Goal: Information Seeking & Learning: Learn about a topic

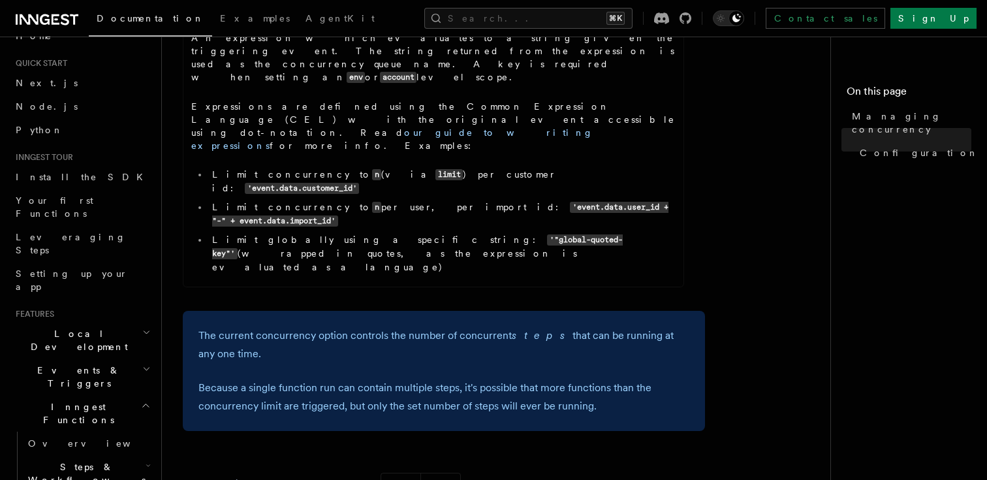
scroll to position [24, 0]
click at [114, 431] on link "Overview" at bounding box center [88, 443] width 131 height 24
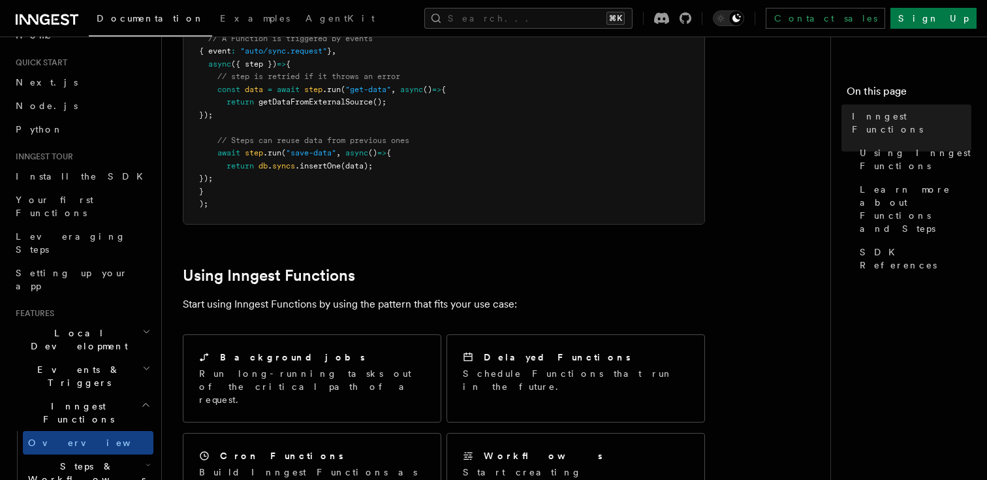
scroll to position [533, 0]
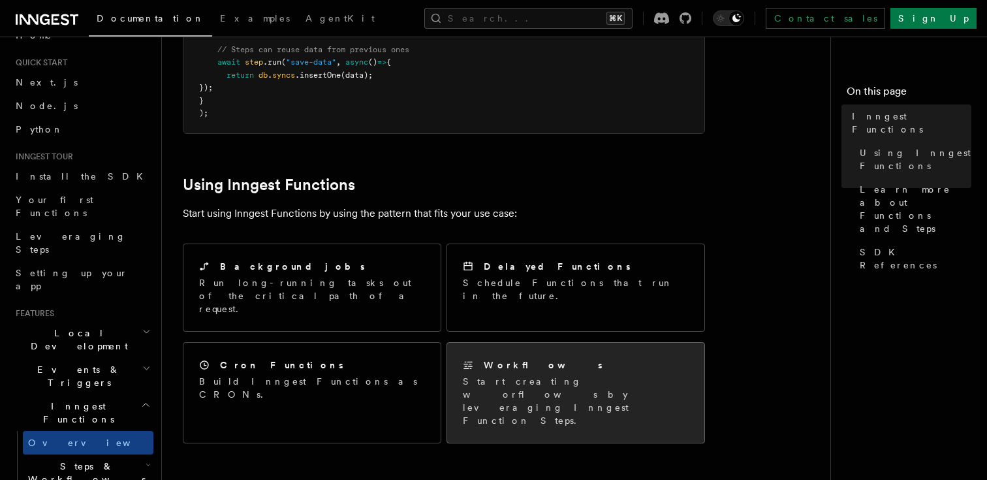
click at [524, 343] on div "Workflows Start creating worflows by leveraging Inngest Function Steps." at bounding box center [575, 393] width 257 height 100
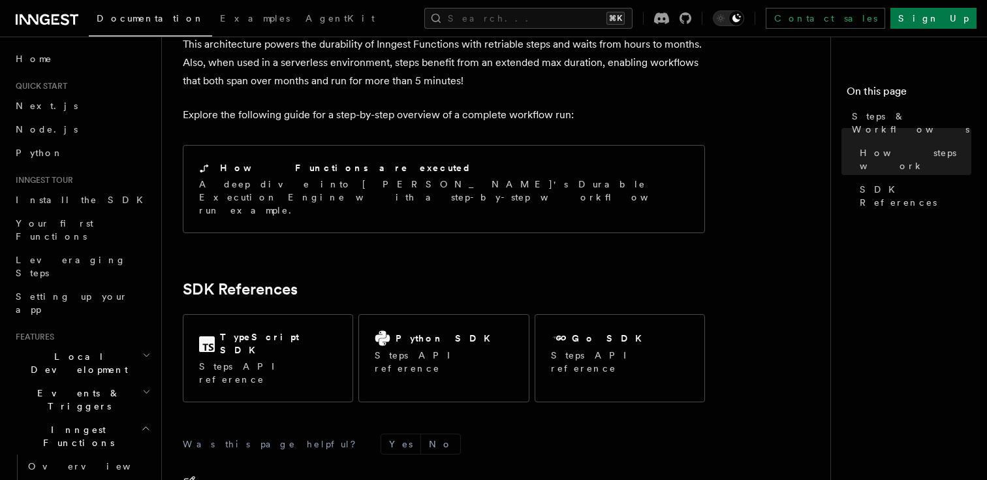
scroll to position [1426, 0]
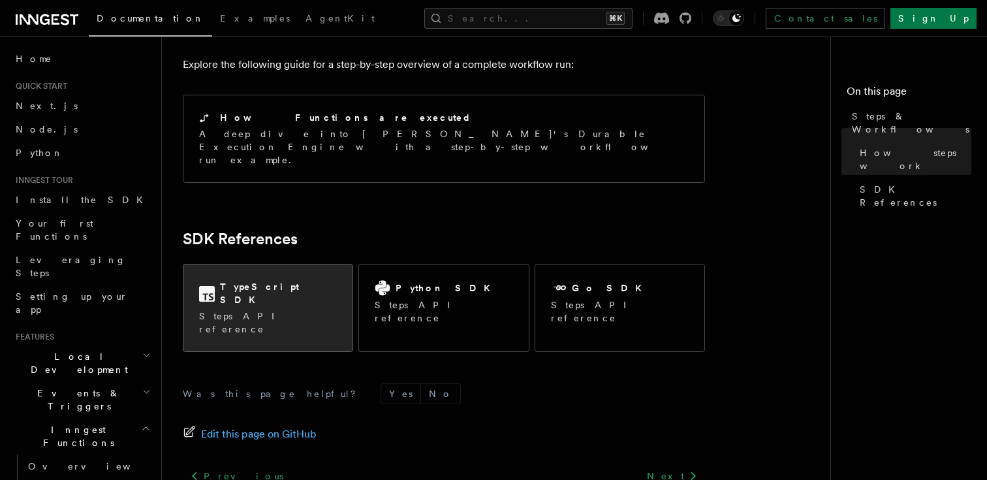
click at [259, 310] on p "Steps API reference" at bounding box center [268, 323] width 138 height 26
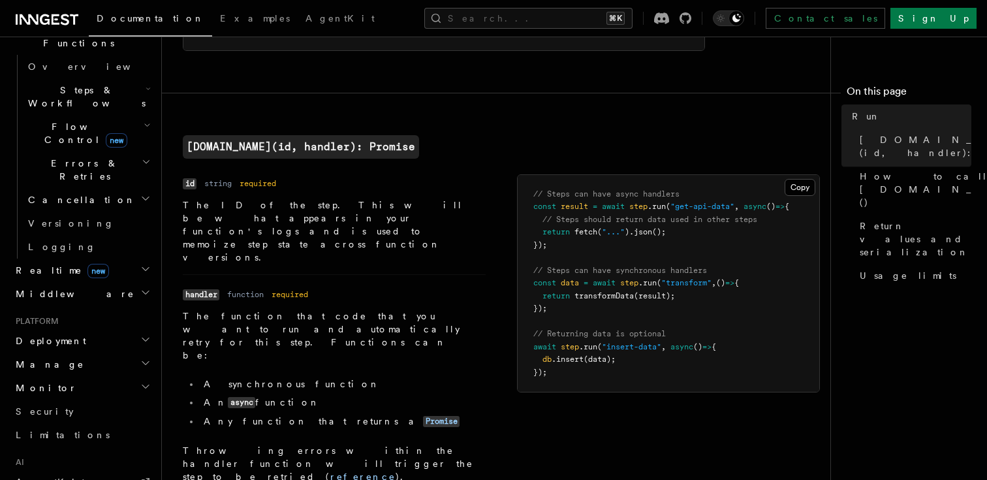
scroll to position [310, 0]
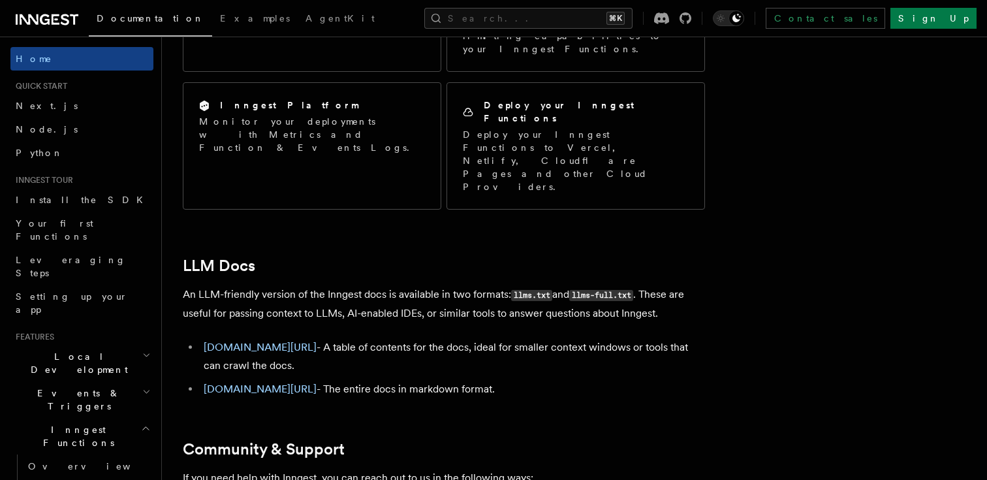
scroll to position [1106, 0]
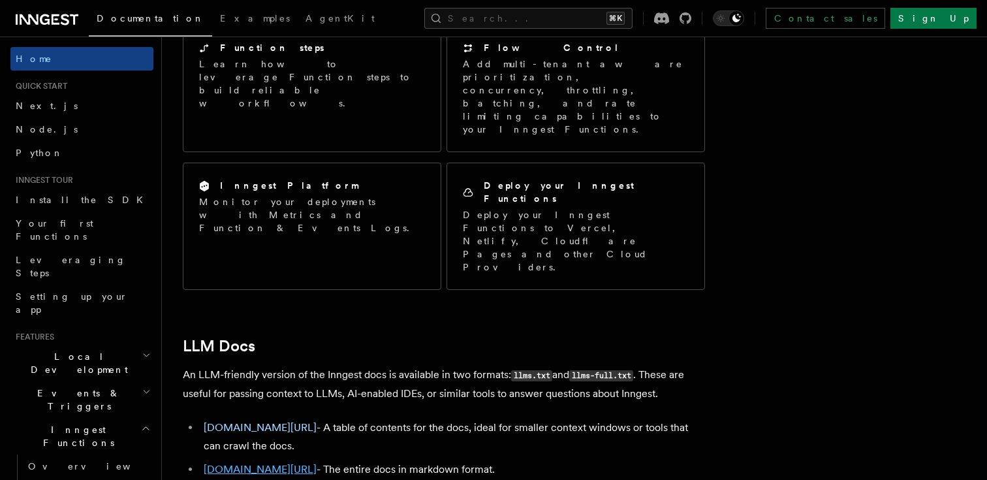
click at [280, 463] on link "inngest.com/llms-full.txt" at bounding box center [260, 469] width 113 height 12
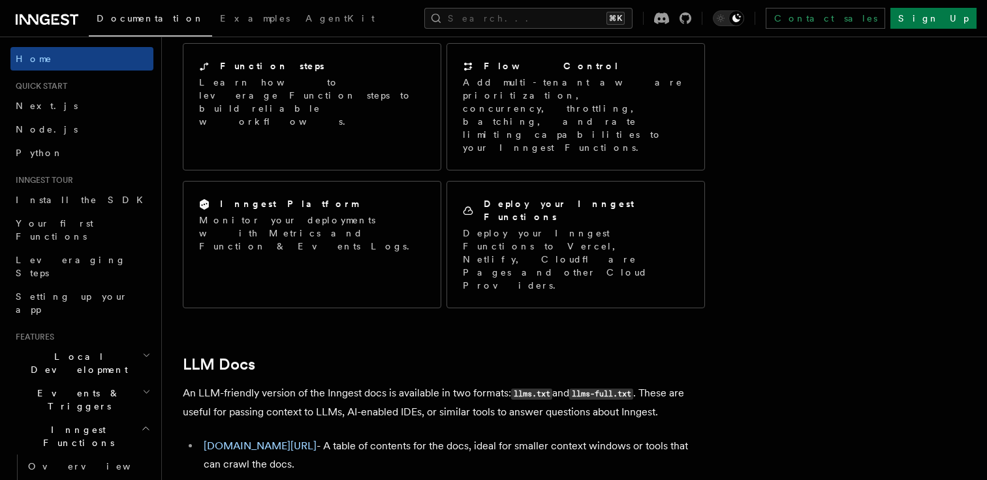
click at [278, 479] on link "inngest.com/llms-full.txt" at bounding box center [260, 487] width 113 height 12
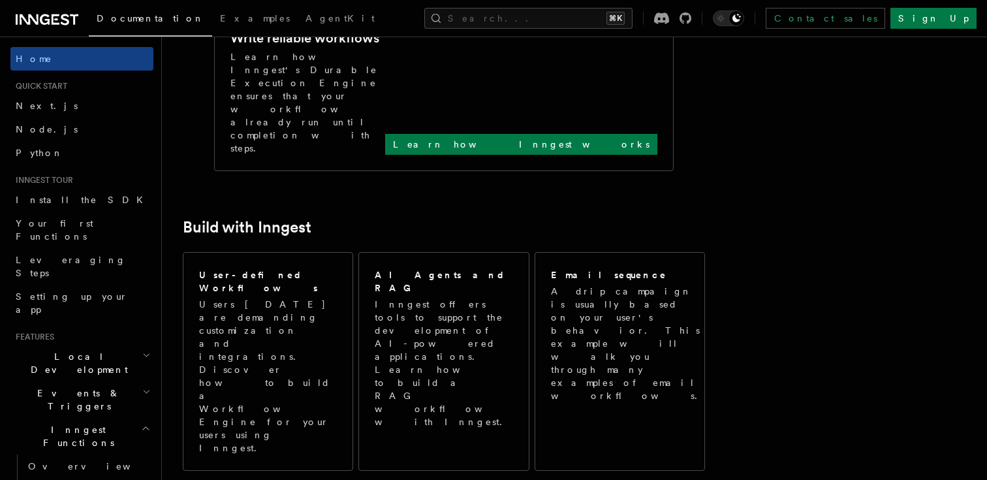
scroll to position [391, 0]
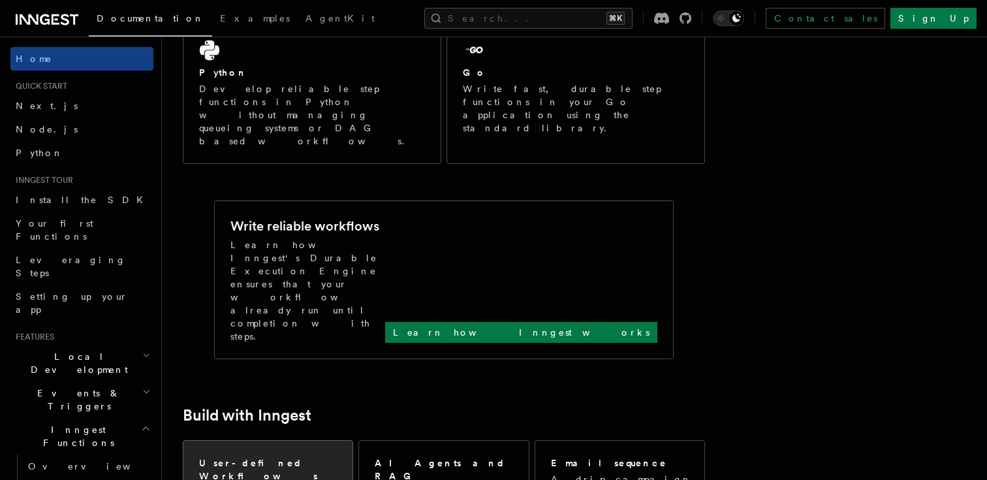
click at [271, 457] on h2 "User-defined Workflows" at bounding box center [268, 470] width 138 height 26
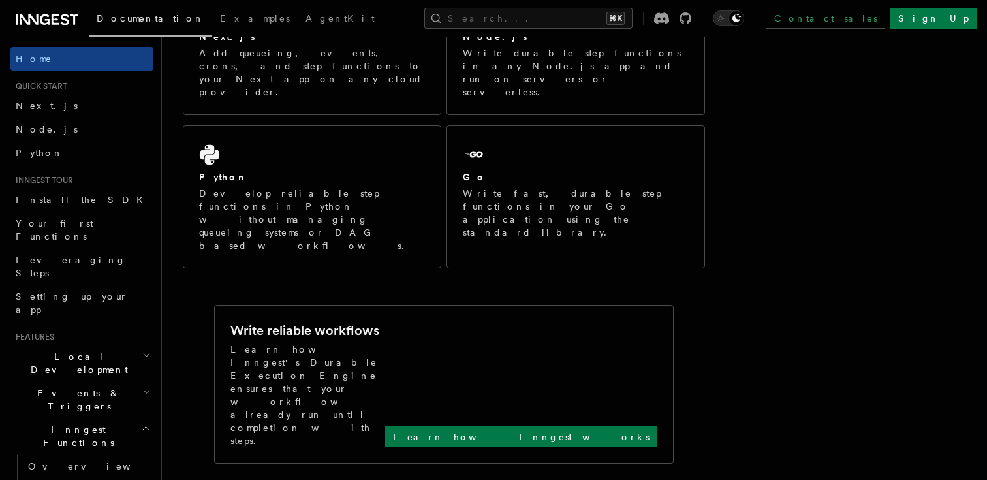
scroll to position [0, 0]
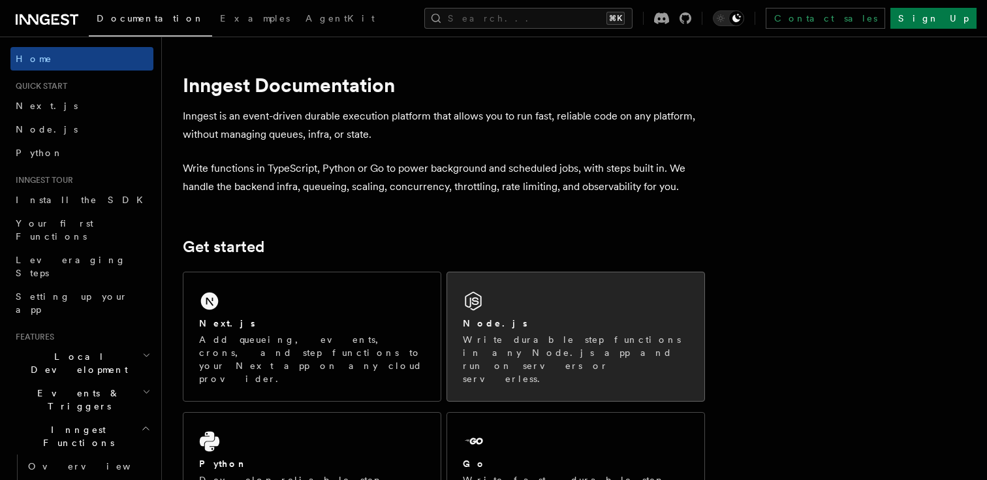
click at [511, 316] on div "Node.js Write durable step functions in any Node.js app and run on servers or s…" at bounding box center [575, 336] width 257 height 129
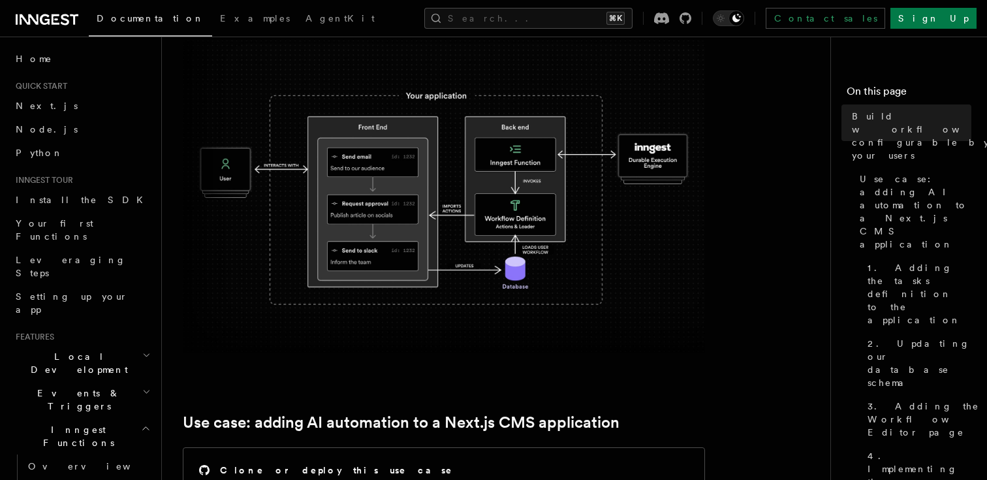
scroll to position [264, 0]
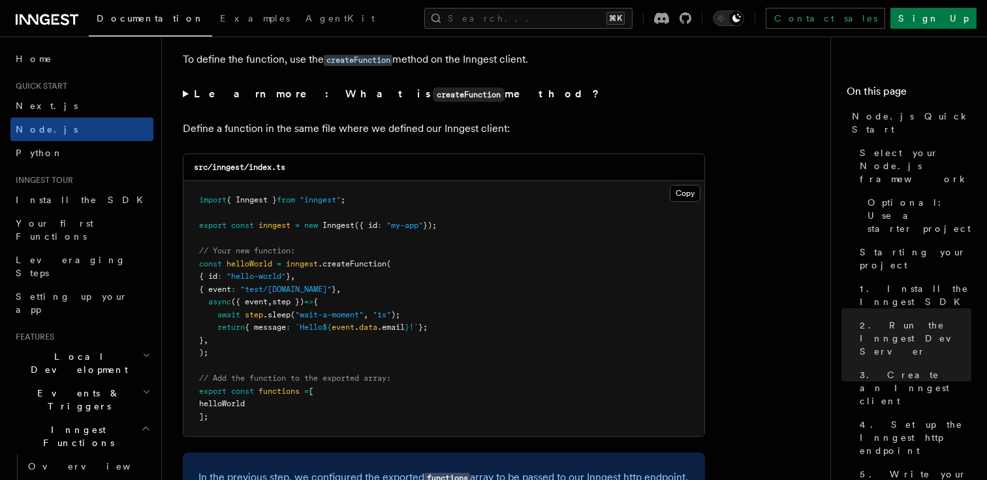
scroll to position [2543, 0]
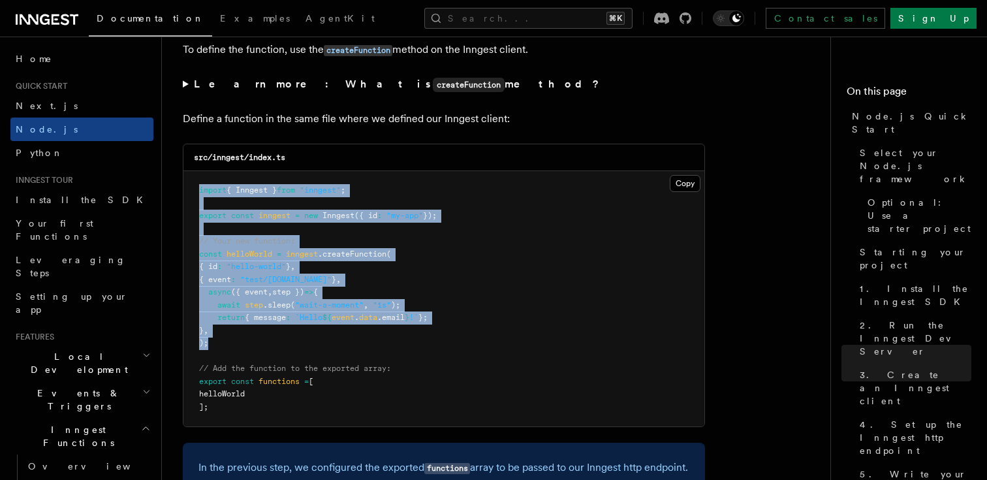
drag, startPoint x: 232, startPoint y: 345, endPoint x: 178, endPoint y: 192, distance: 163.0
copy code "import { Inngest } from "inngest" ; export const inngest = new Inngest ({ id : …"
click at [412, 191] on pre "import { Inngest } from "inngest" ; export const inngest = new Inngest ({ id : …" at bounding box center [444, 298] width 521 height 255
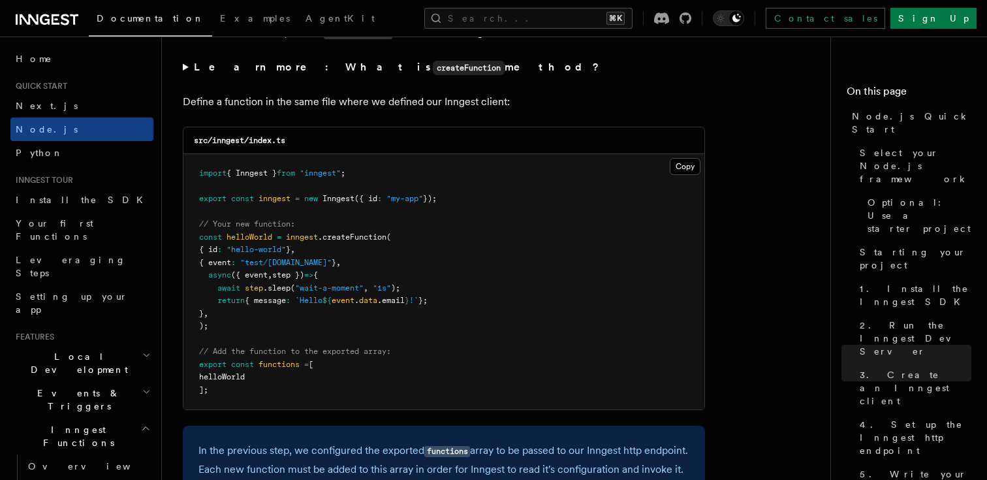
scroll to position [2485, 0]
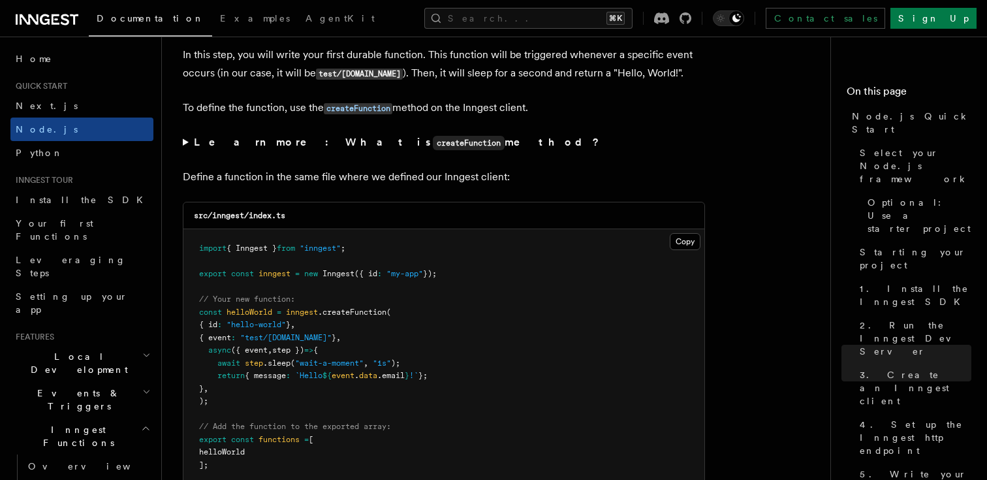
click at [186, 148] on summary "Learn more: What is createFunction method?" at bounding box center [444, 142] width 522 height 19
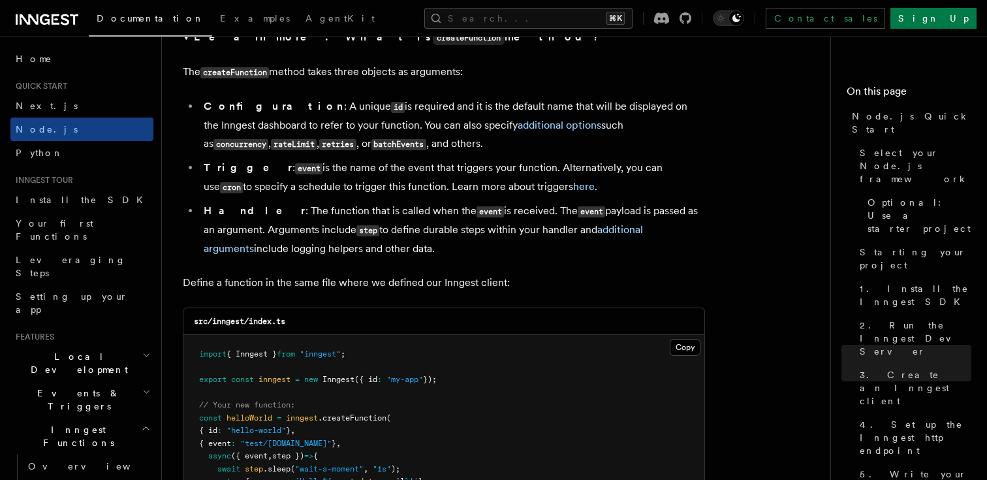
scroll to position [2604, 0]
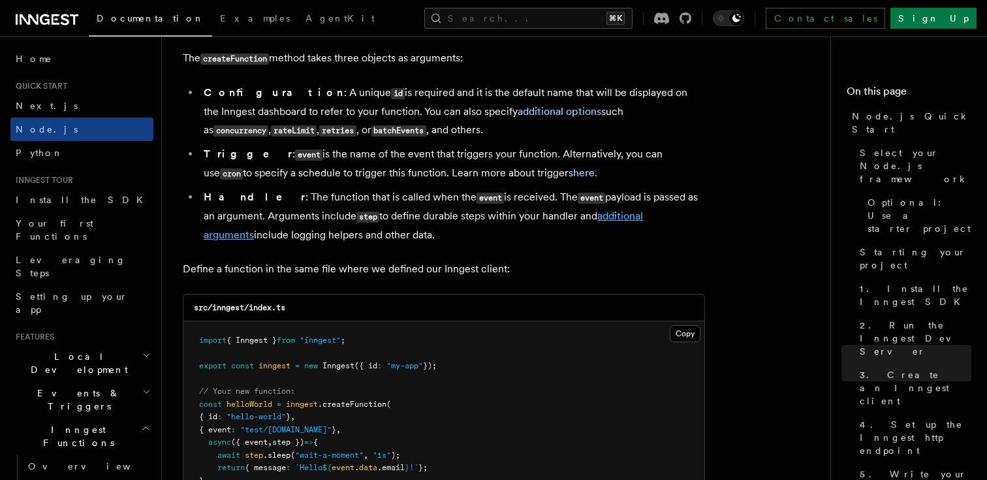
click at [643, 223] on link "additional arguments" at bounding box center [424, 225] width 440 height 31
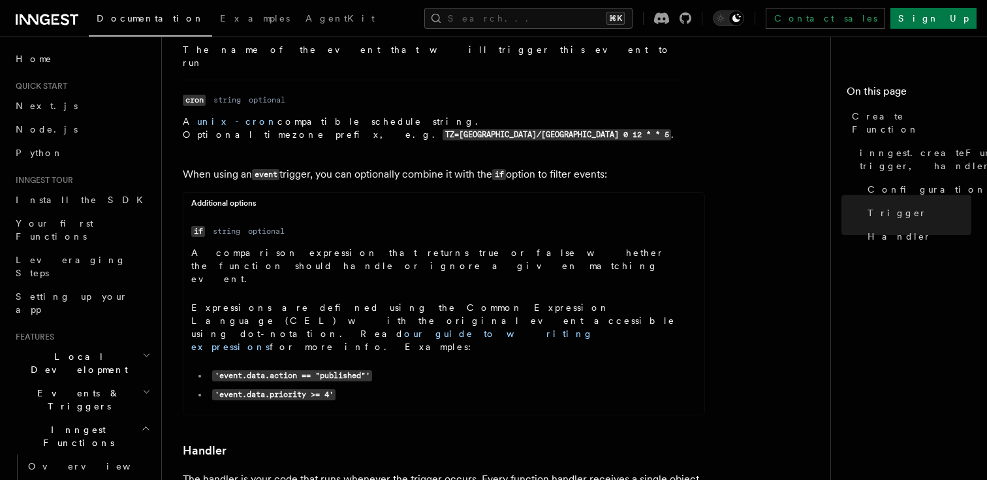
scroll to position [1962, 0]
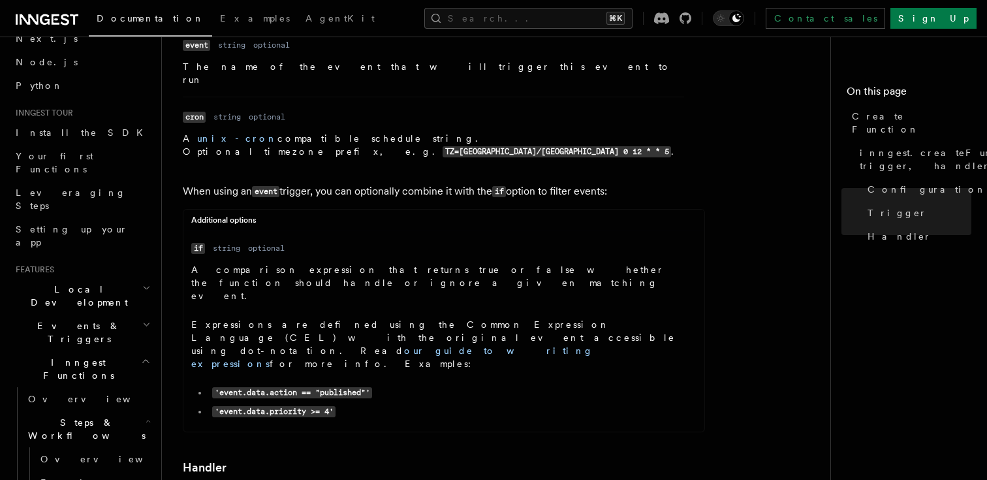
scroll to position [46, 0]
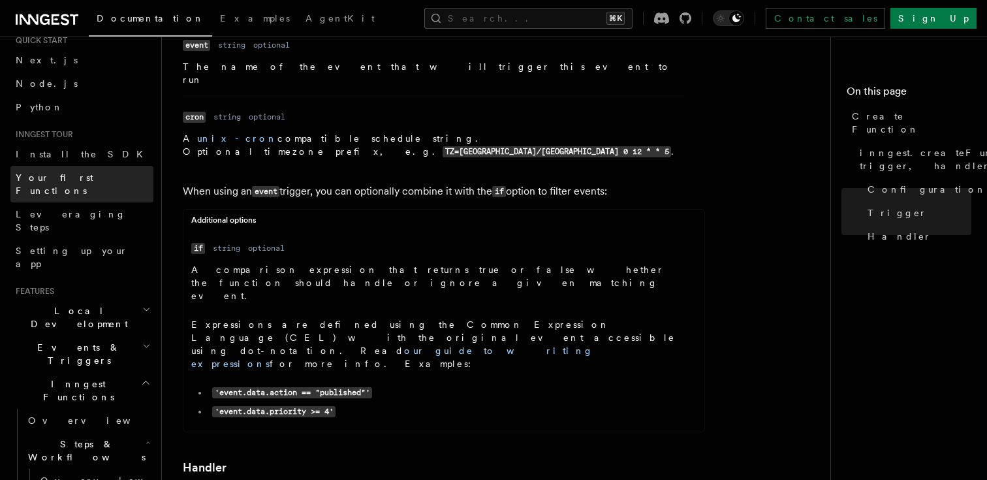
click at [73, 179] on span "Your first Functions" at bounding box center [55, 184] width 78 height 24
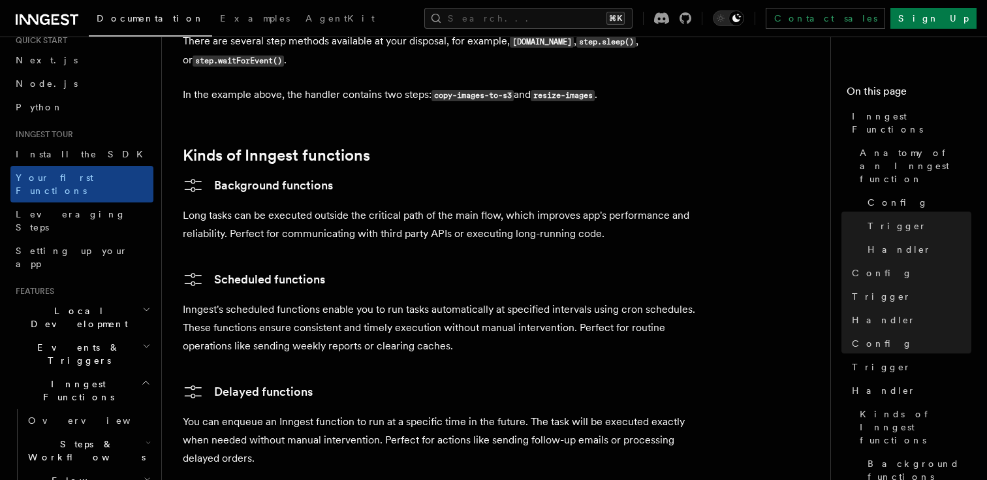
scroll to position [2112, 0]
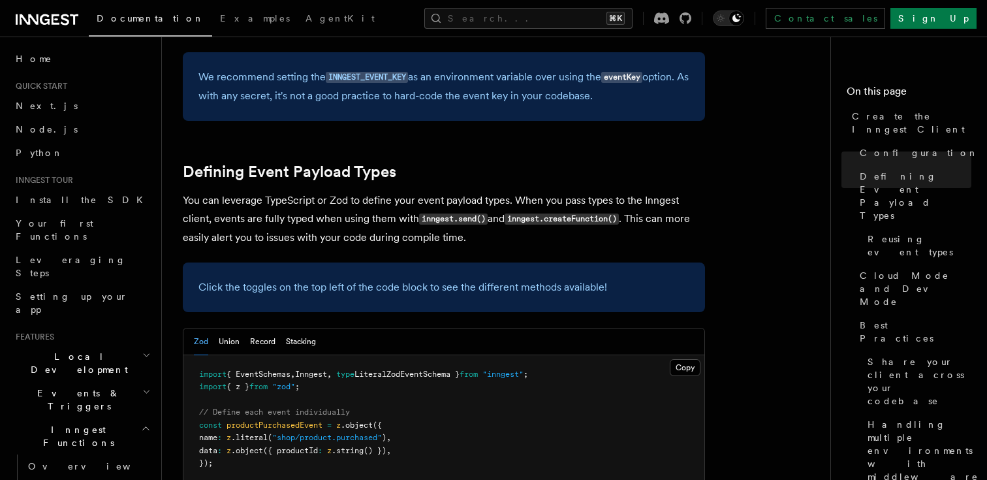
scroll to position [1064, 0]
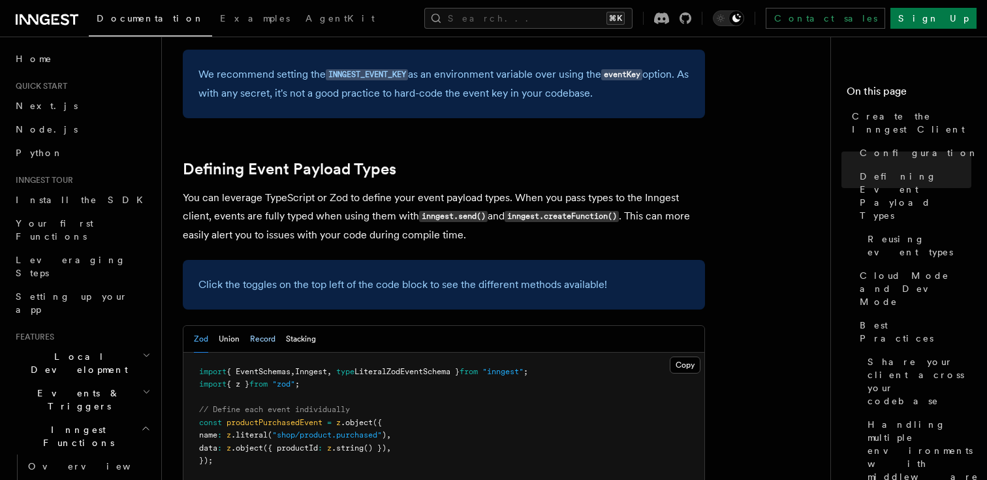
click at [258, 326] on button "Record" at bounding box center [262, 339] width 25 height 27
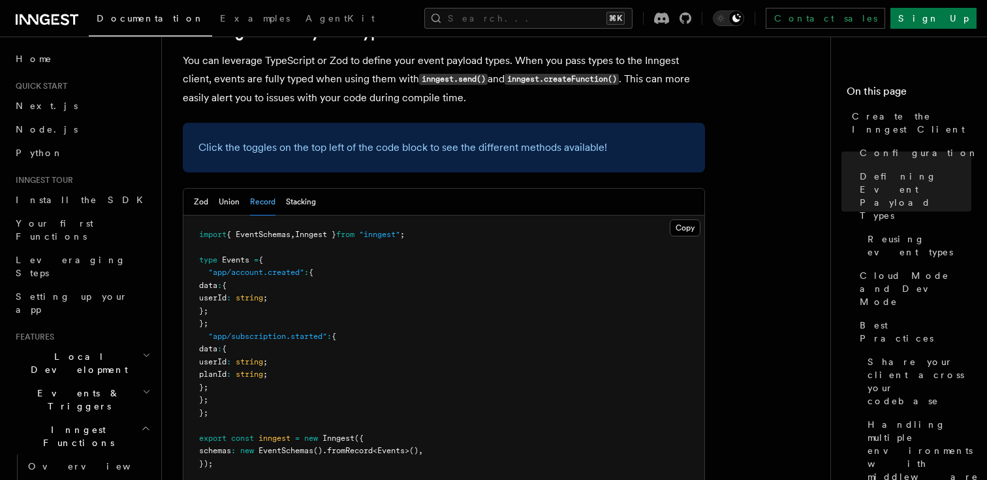
scroll to position [1194, 0]
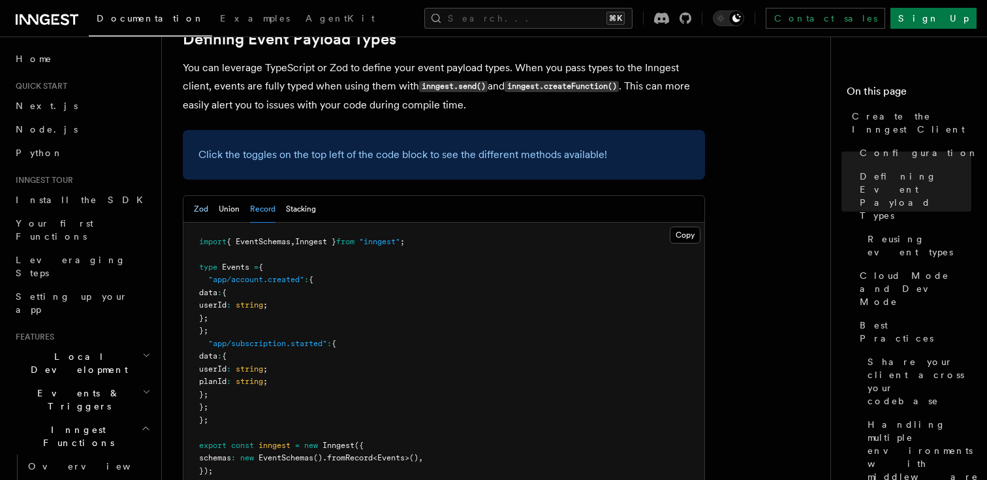
click at [201, 196] on button "Zod" at bounding box center [201, 209] width 14 height 27
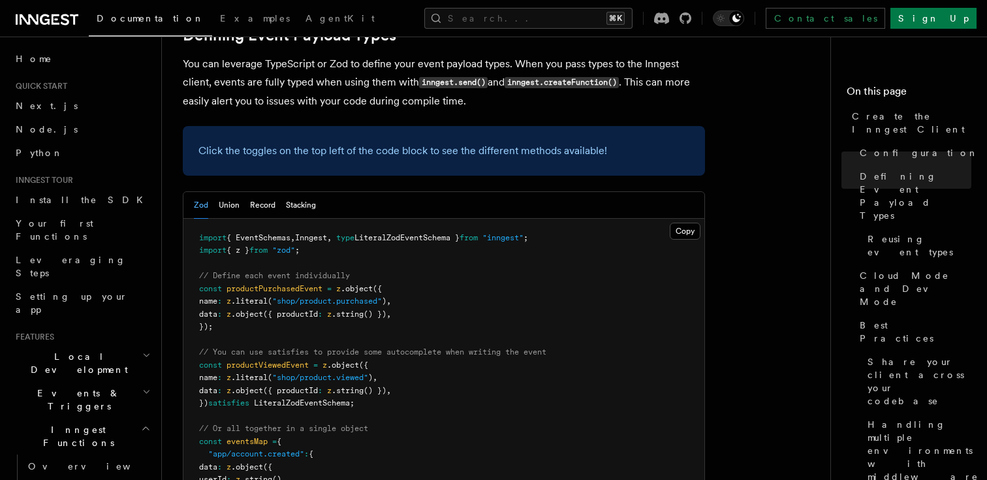
scroll to position [1188, 0]
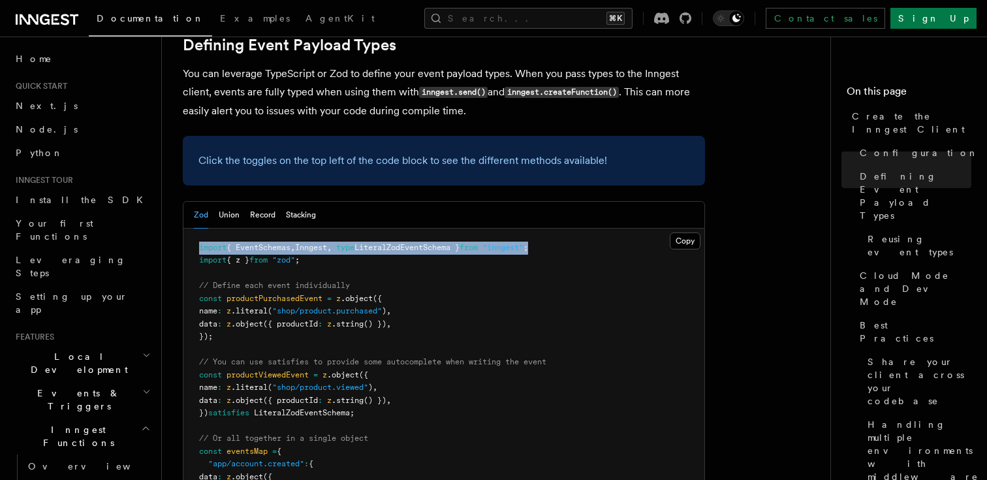
drag, startPoint x: 545, startPoint y: 147, endPoint x: 199, endPoint y: 143, distance: 346.8
click at [199, 229] on pre "import { EventSchemas , Inngest , type LiteralZodEventSchema } from "inngest" ;…" at bounding box center [444, 465] width 521 height 472
drag, startPoint x: 316, startPoint y: 161, endPoint x: 199, endPoint y: 148, distance: 118.3
click at [199, 229] on pre "import { EventSchemas , Inngest , type LiteralZodEventSchema } from "inngest" ;…" at bounding box center [444, 465] width 521 height 472
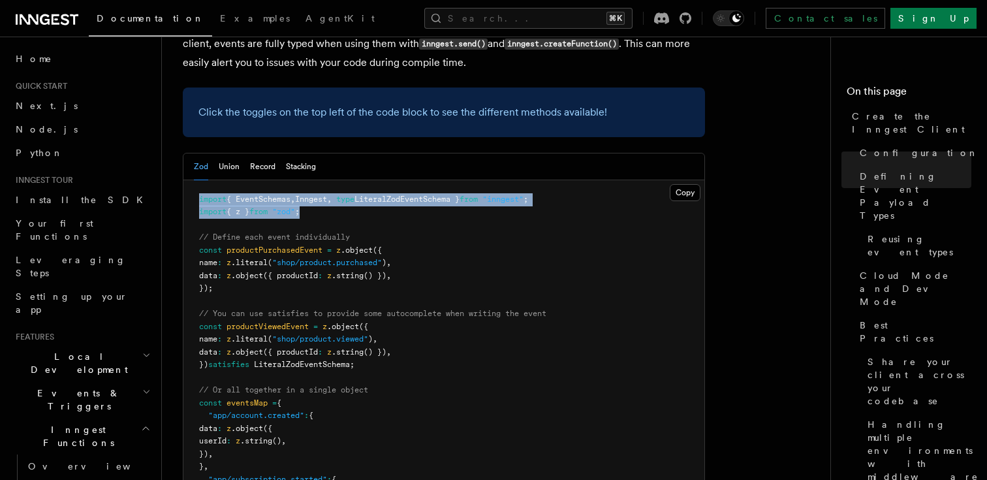
scroll to position [1234, 0]
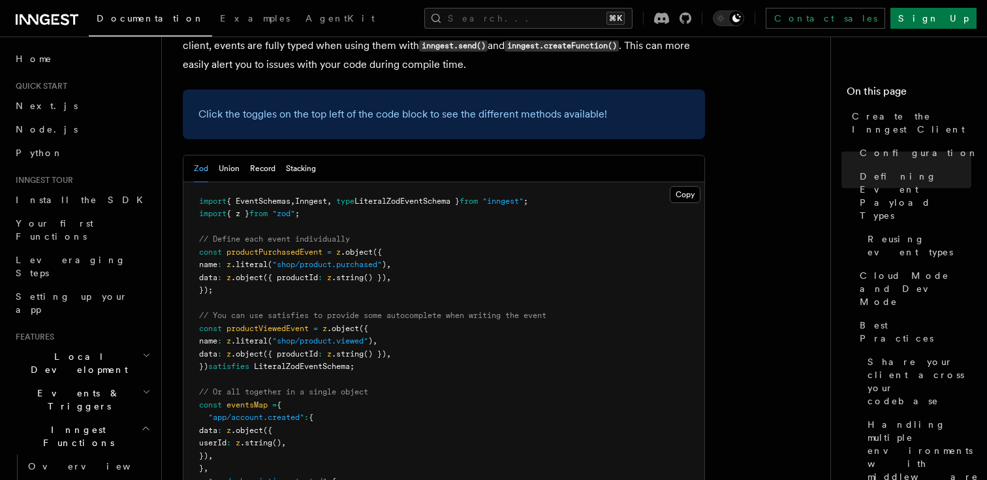
click at [411, 182] on pre "import { EventSchemas , Inngest , type LiteralZodEventSchema } from "inngest" ;…" at bounding box center [444, 418] width 521 height 472
click at [440, 197] on span "LiteralZodEventSchema }" at bounding box center [407, 201] width 105 height 9
copy span "LiteralZodEventSchema"
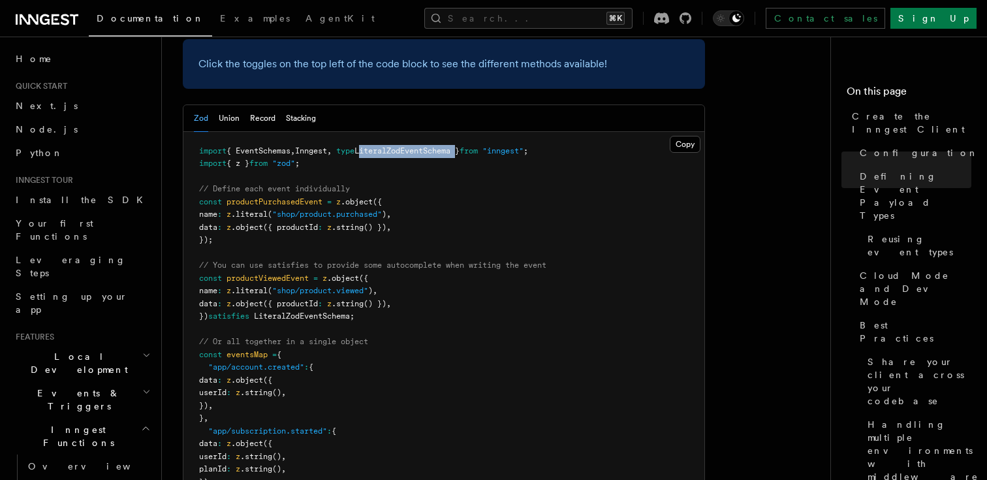
scroll to position [1286, 0]
drag, startPoint x: 336, startPoint y: 440, endPoint x: 252, endPoint y: 442, distance: 84.3
click at [252, 442] on pre "import { EventSchemas , Inngest , type LiteralZodEventSchema } from "inngest" ;…" at bounding box center [444, 367] width 521 height 472
copy span "new EventSchemas ()"
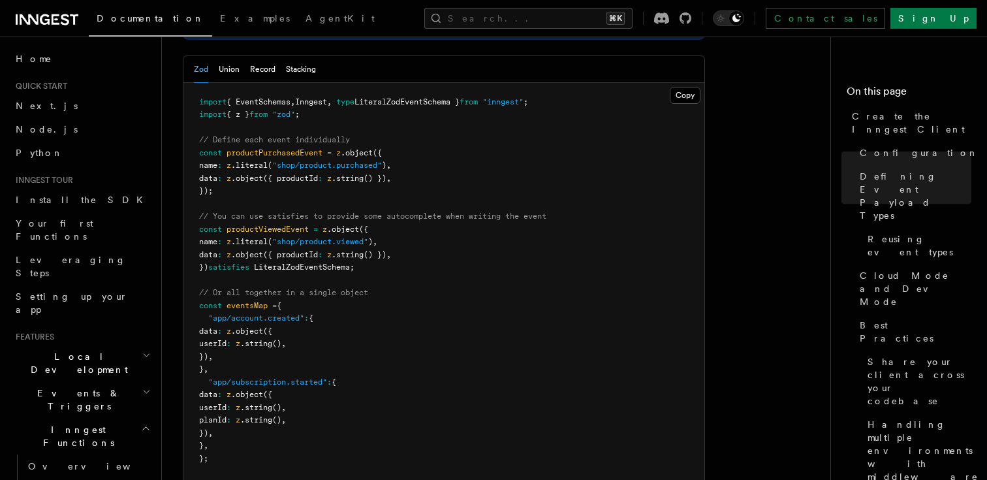
scroll to position [1334, 0]
click at [654, 152] on pre "import { EventSchemas , Inngest , type LiteralZodEventSchema } from "inngest" ;…" at bounding box center [444, 318] width 521 height 472
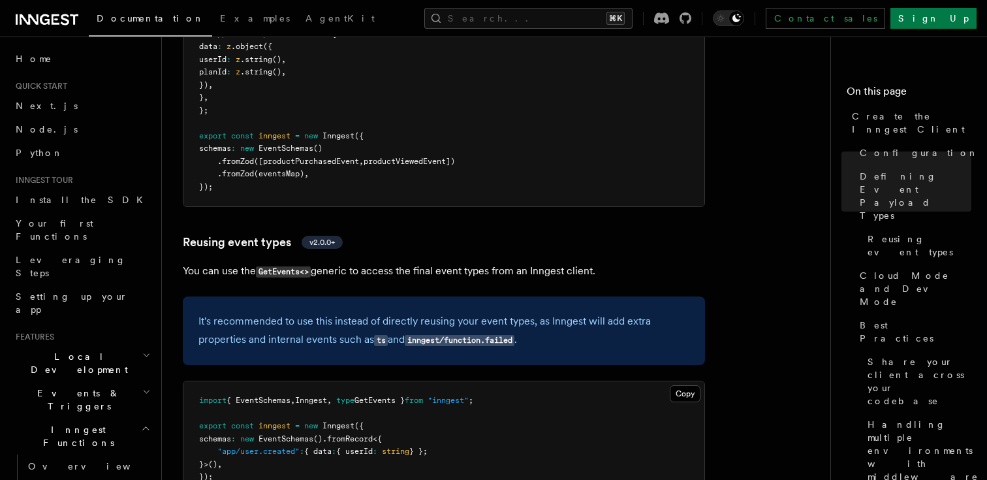
scroll to position [1713, 0]
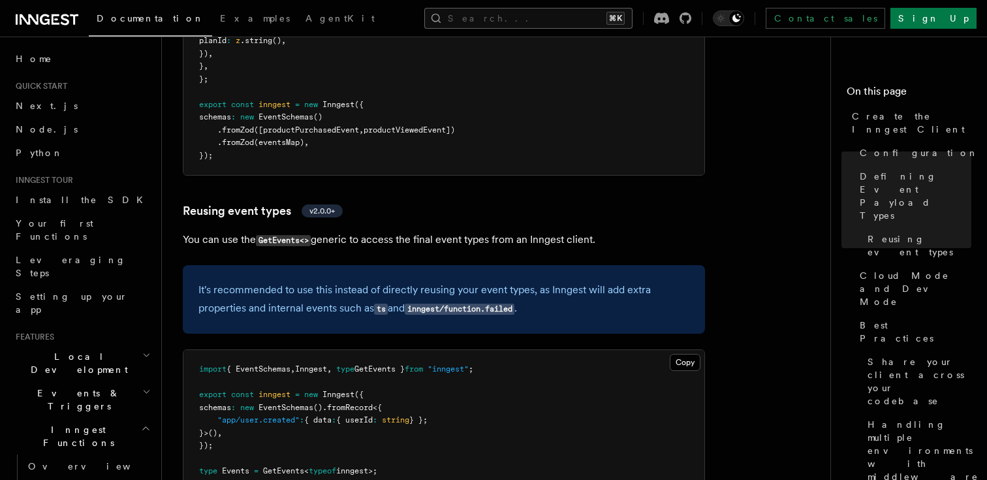
click at [517, 20] on button "Search... ⌘K" at bounding box center [529, 18] width 208 height 21
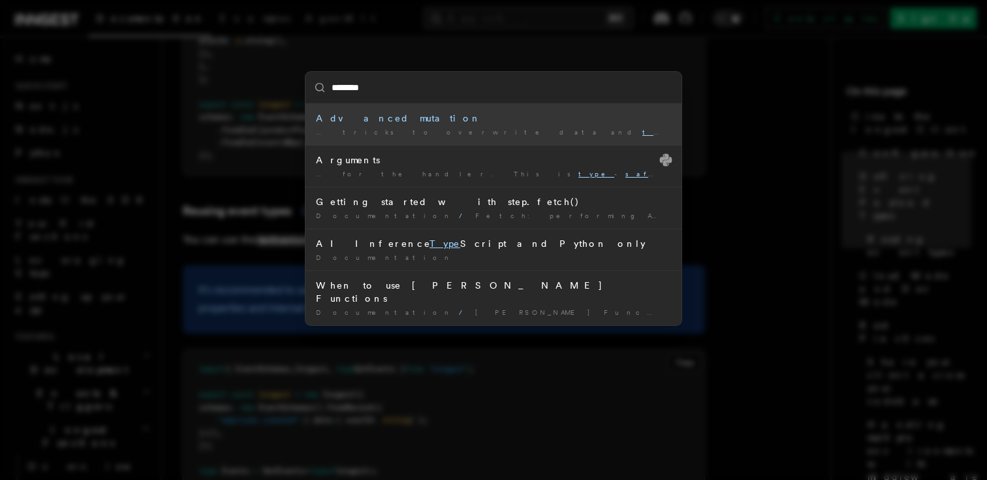
type input "*********"
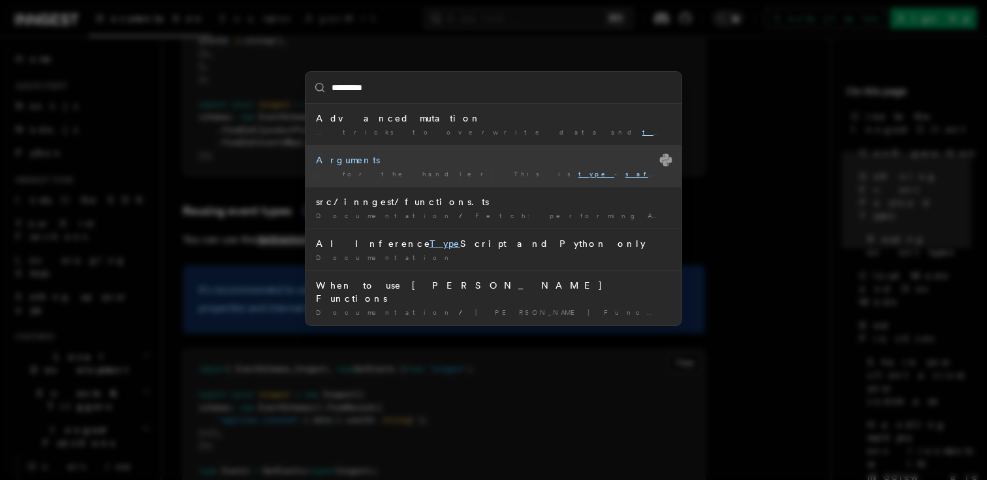
click at [533, 156] on div "Arguments" at bounding box center [493, 159] width 355 height 13
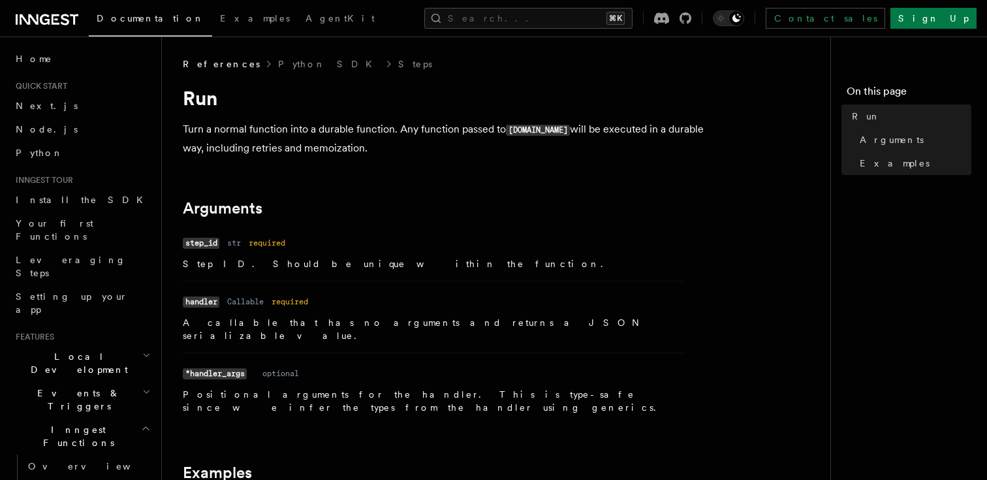
scroll to position [1713, 0]
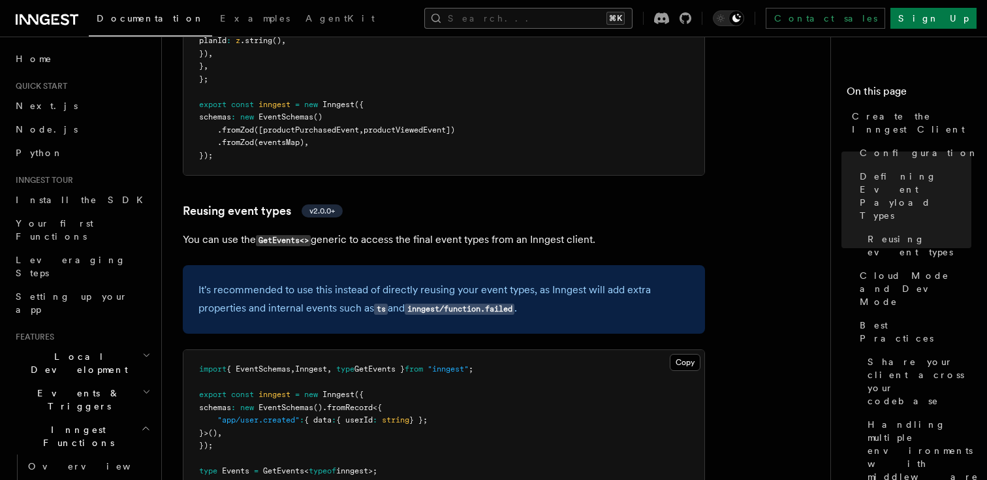
click at [502, 25] on button "Search... ⌘K" at bounding box center [529, 18] width 208 height 21
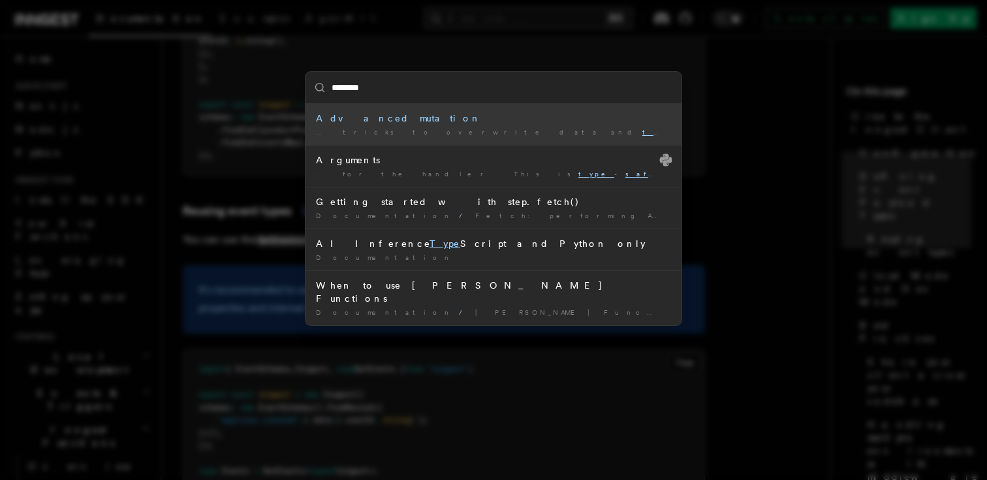
type input "*********"
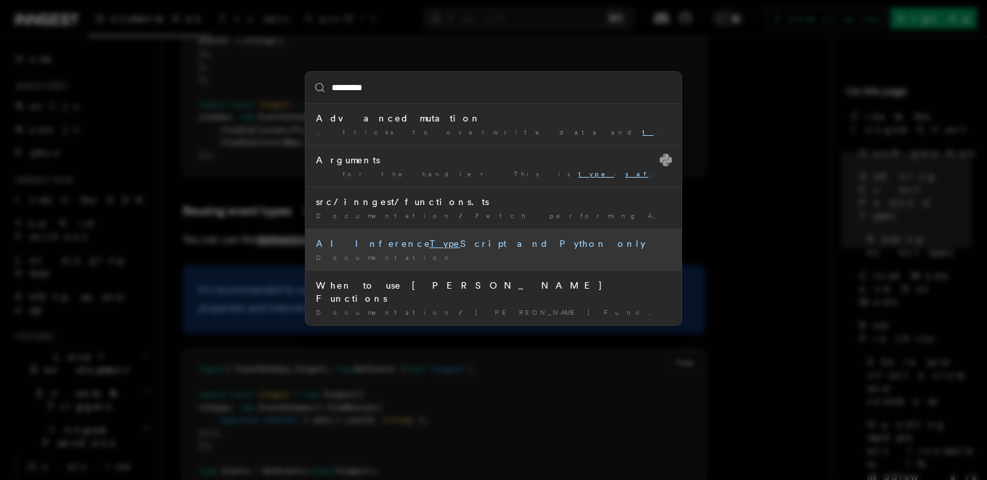
click at [457, 247] on div "AI Inference Type Script and Python only" at bounding box center [493, 243] width 355 height 13
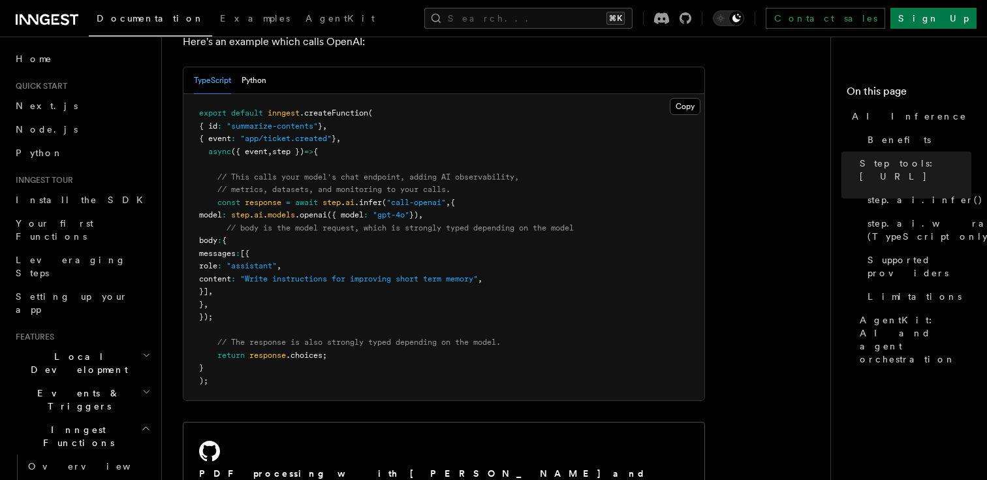
scroll to position [801, 0]
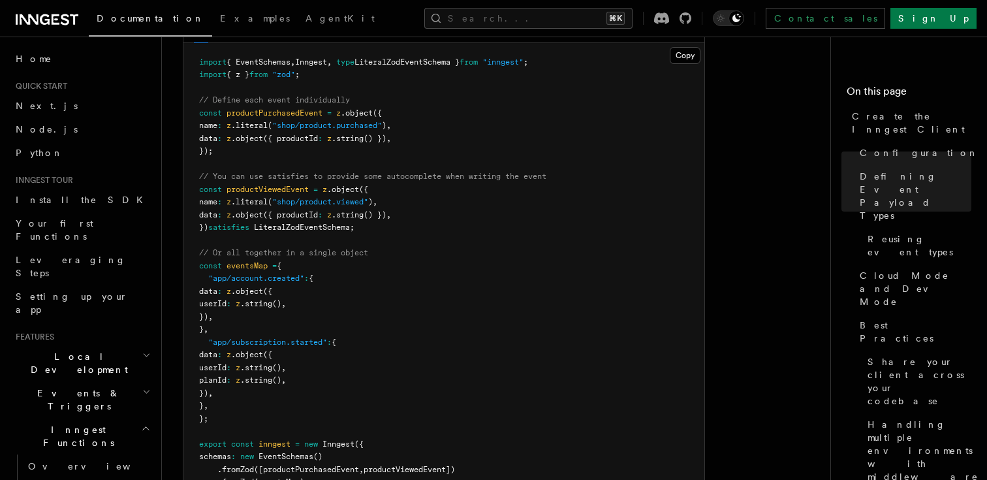
scroll to position [1300, 0]
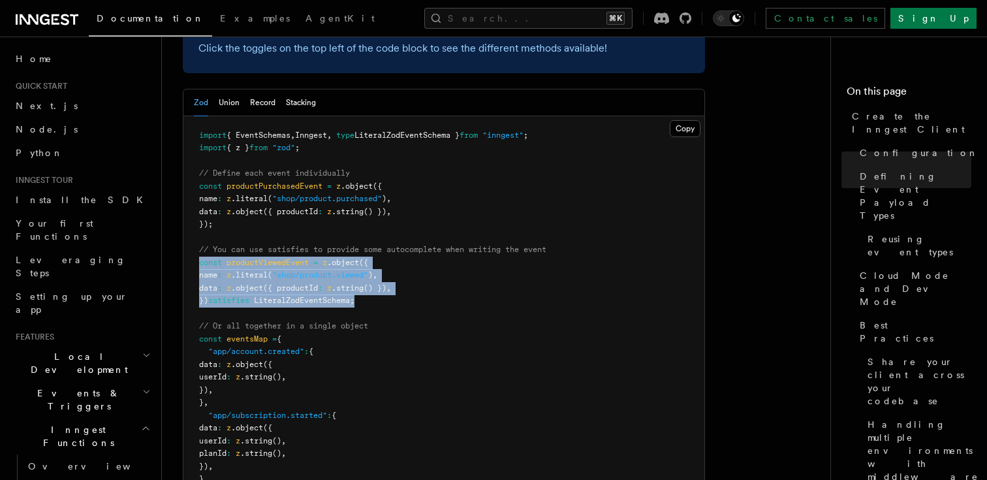
drag, startPoint x: 379, startPoint y: 204, endPoint x: 185, endPoint y: 165, distance: 198.5
click at [185, 165] on pre "import { EventSchemas , Inngest , type LiteralZodEventSchema } from "inngest" ;…" at bounding box center [444, 352] width 521 height 472
copy code "const productViewedEvent = z .object ({ name : z .literal ( "shop/product.viewe…"
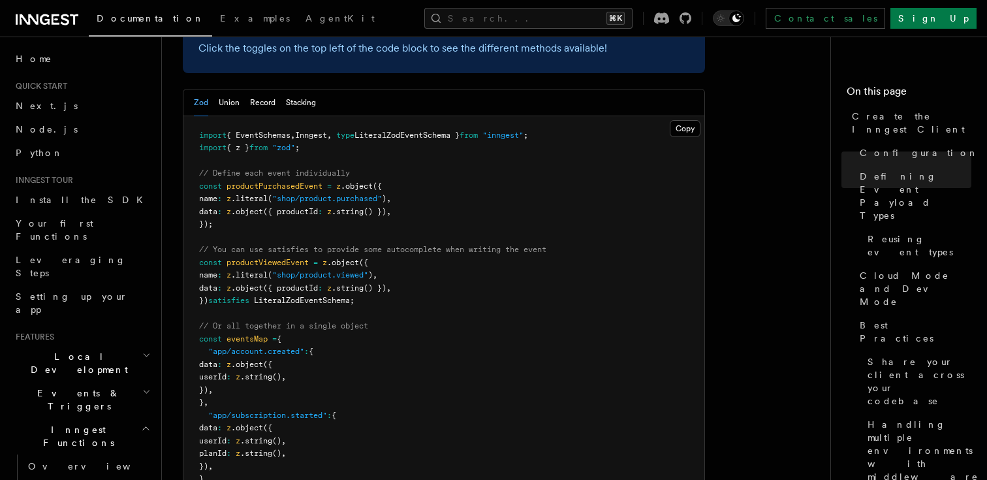
click at [274, 208] on pre "import { EventSchemas , Inngest , type LiteralZodEventSchema } from "inngest" ;…" at bounding box center [444, 352] width 521 height 472
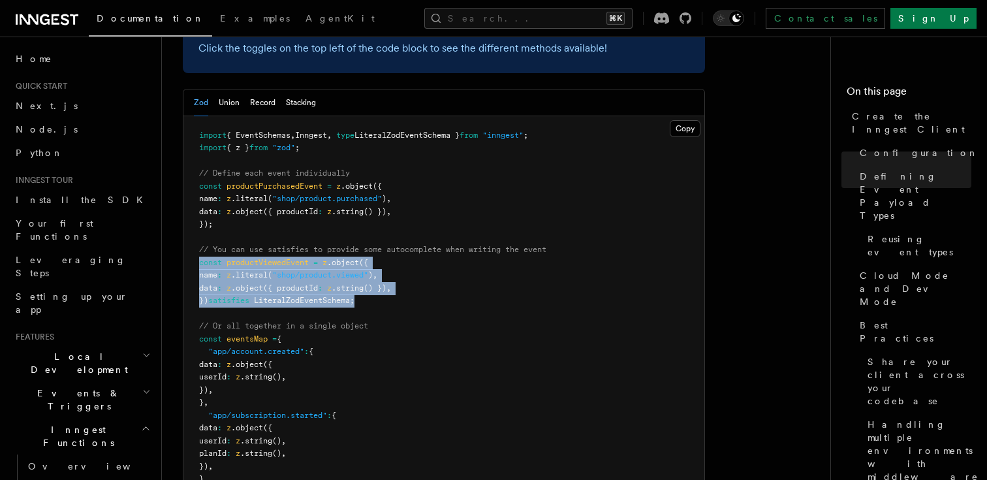
drag, startPoint x: 370, startPoint y: 202, endPoint x: 170, endPoint y: 165, distance: 204.0
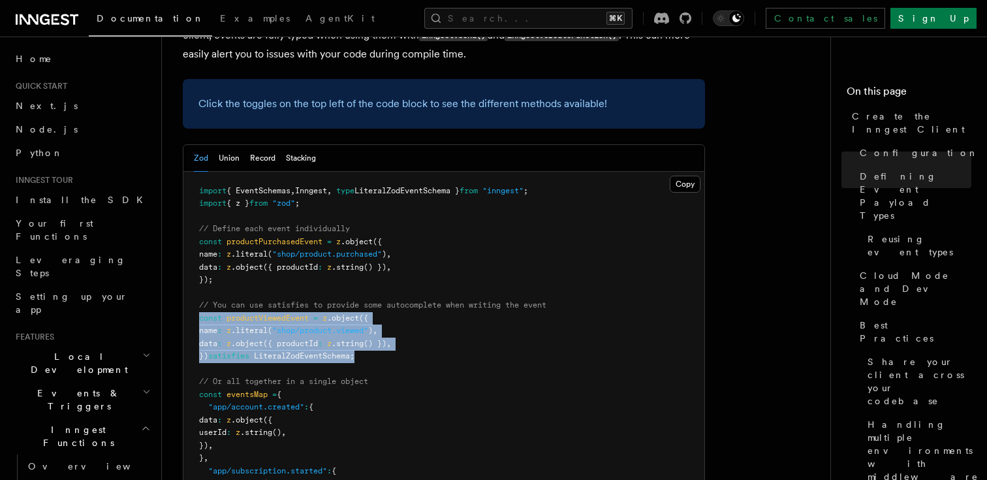
copy code "const productViewedEvent = z .object ({ name : z .literal ( "shop/product.viewe…"
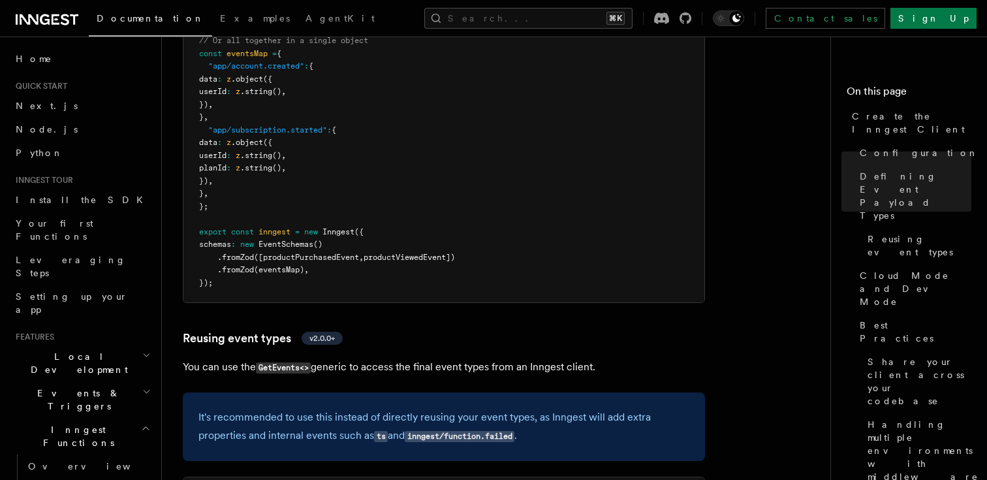
scroll to position [1656, 0]
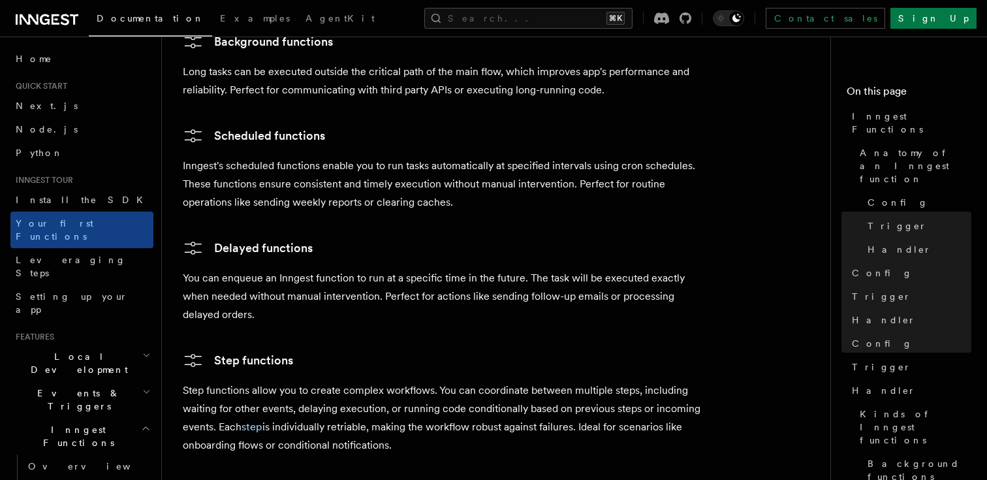
scroll to position [46, 0]
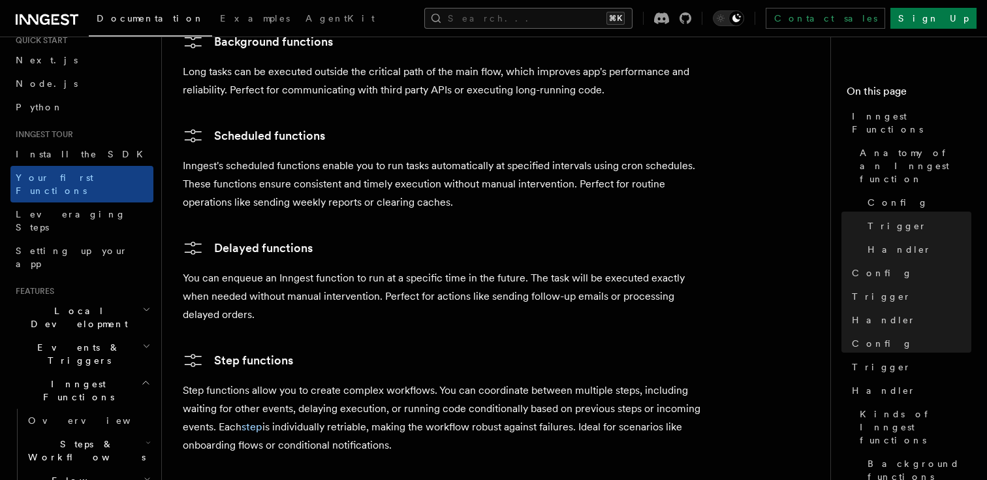
click at [541, 13] on button "Search... ⌘K" at bounding box center [529, 18] width 208 height 21
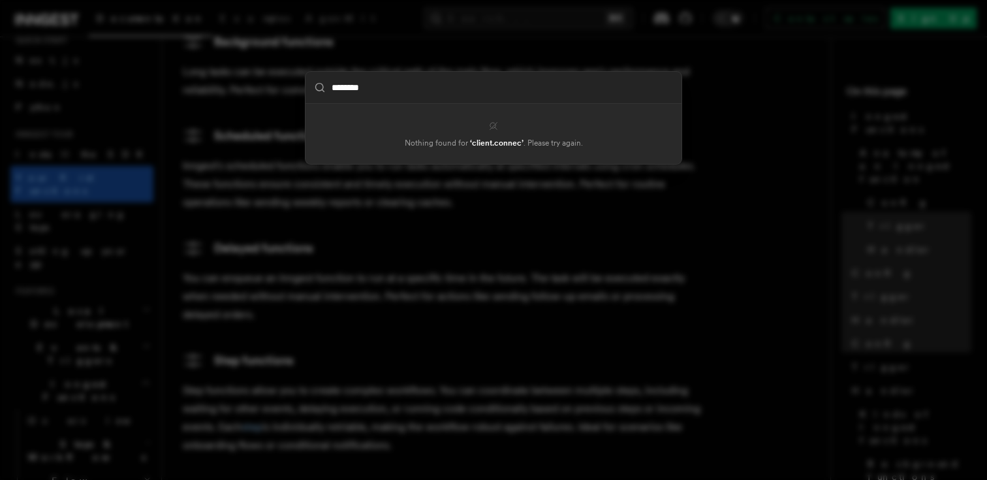
type input "*******"
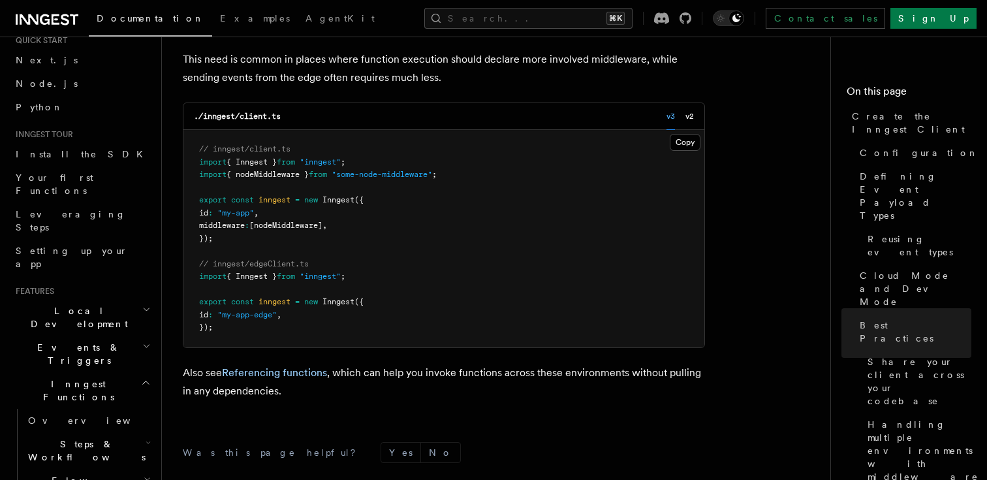
scroll to position [3148, 0]
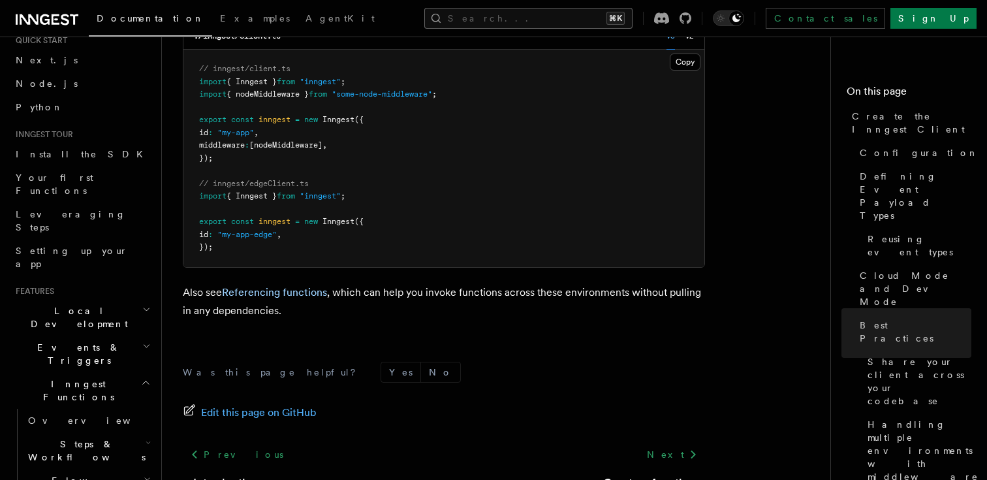
click at [559, 16] on button "Search... ⌘K" at bounding box center [529, 18] width 208 height 21
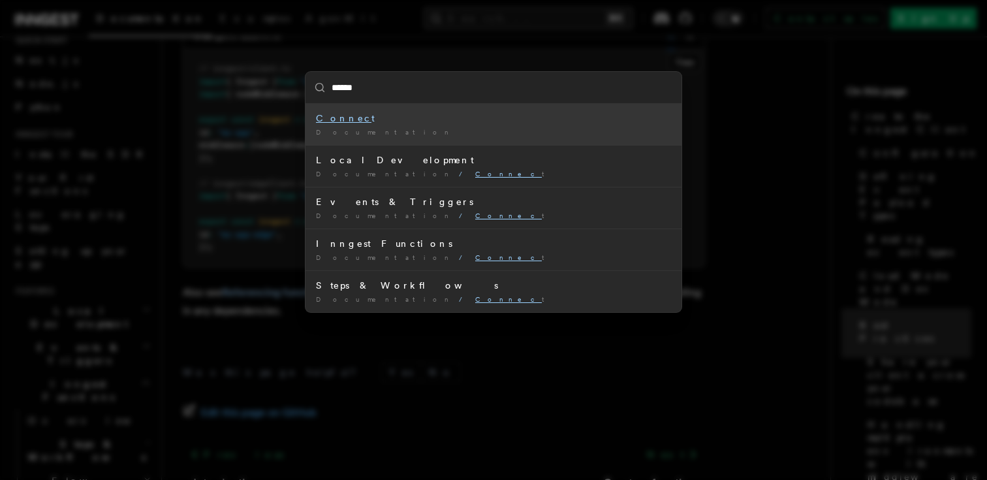
type input "*******"
click at [458, 124] on div "Connect" at bounding box center [493, 118] width 355 height 13
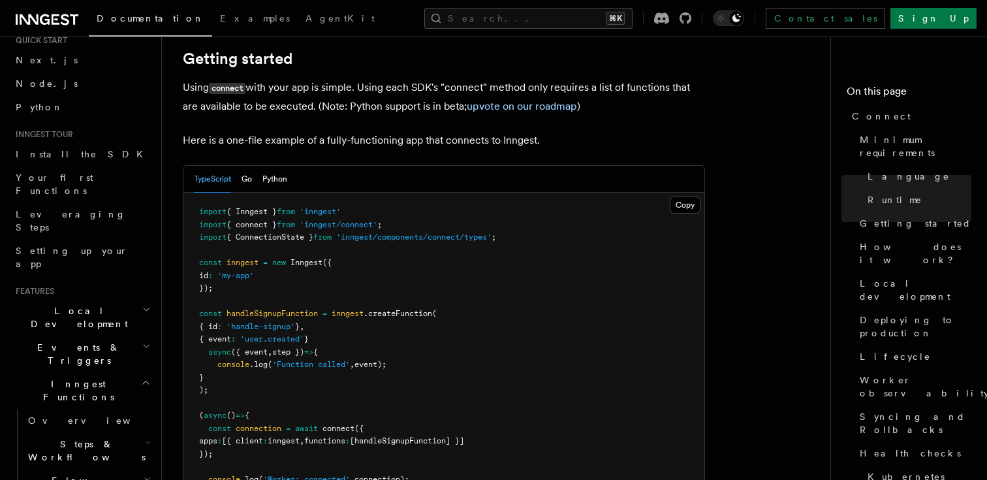
scroll to position [901, 0]
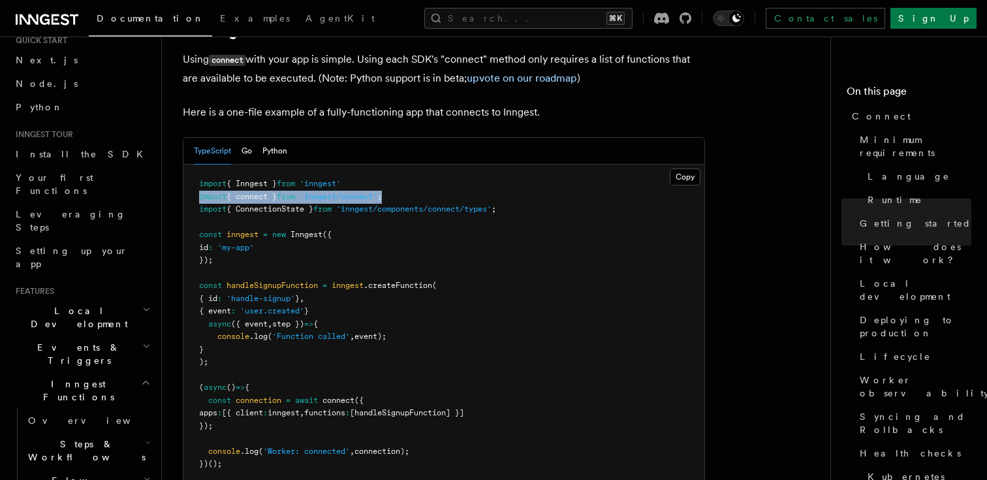
drag, startPoint x: 401, startPoint y: 148, endPoint x: 189, endPoint y: 145, distance: 212.3
click at [189, 165] on pre "import { Inngest } from 'inngest' import { connect } from 'inngest/connect' ; i…" at bounding box center [444, 324] width 521 height 319
copy span "import { connect } from 'inngest/connect' ;"
click at [89, 178] on span "Your first Functions" at bounding box center [55, 184] width 78 height 24
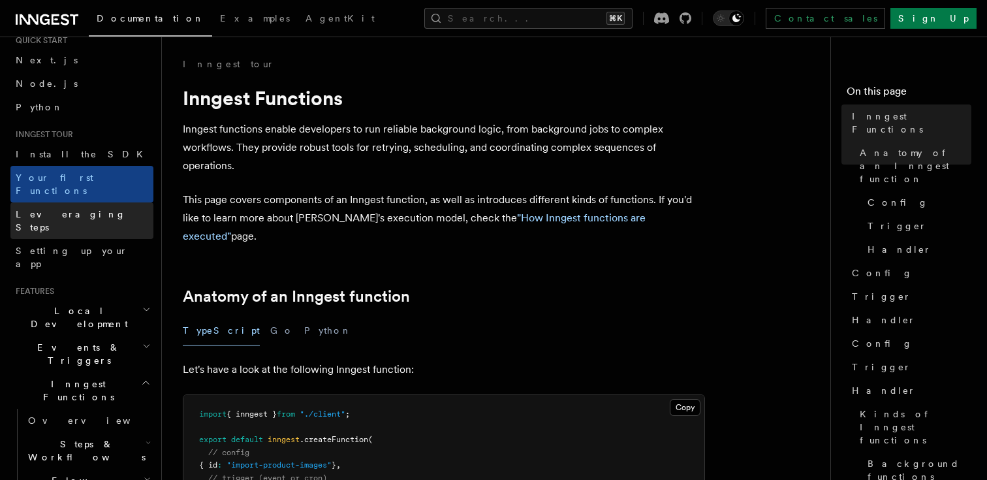
click at [46, 209] on span "Leveraging Steps" at bounding box center [71, 221] width 110 height 24
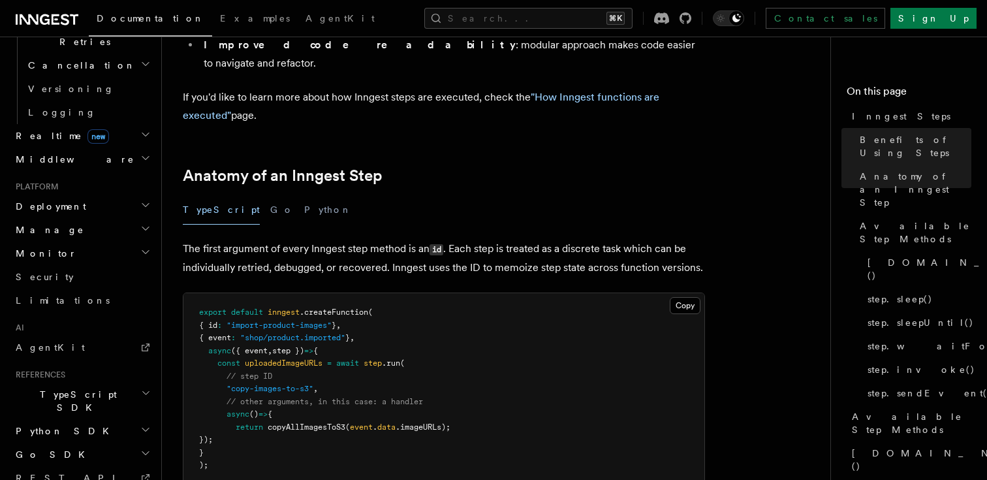
scroll to position [435, 0]
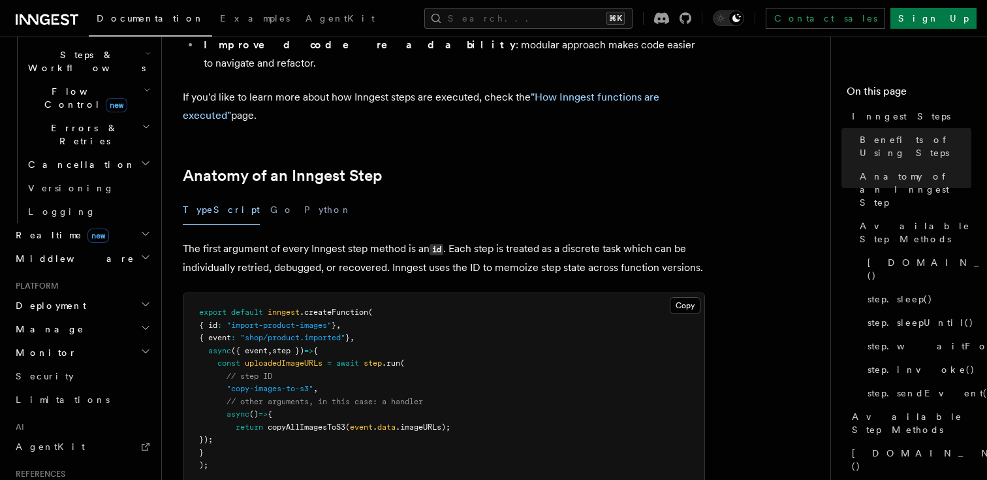
click at [135, 247] on h2 "Middleware" at bounding box center [81, 259] width 143 height 24
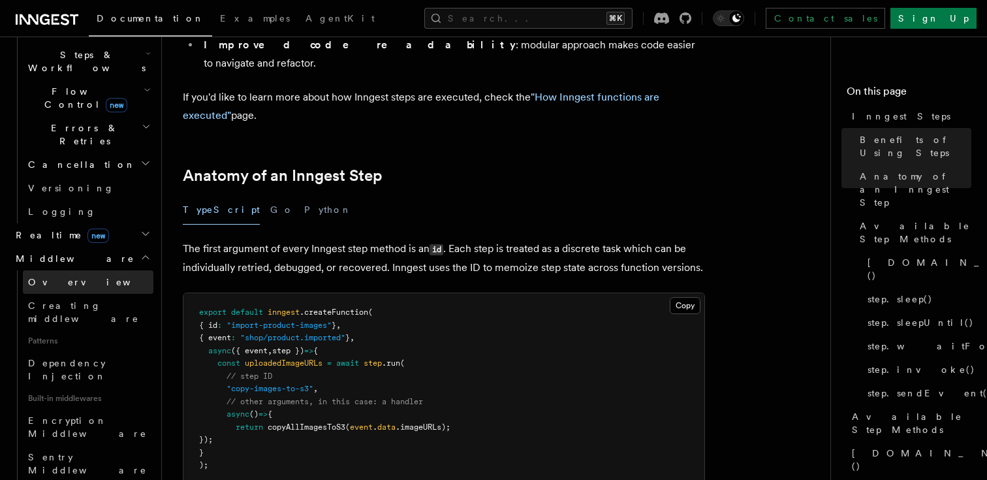
click at [57, 277] on span "Overview" at bounding box center [95, 282] width 135 height 10
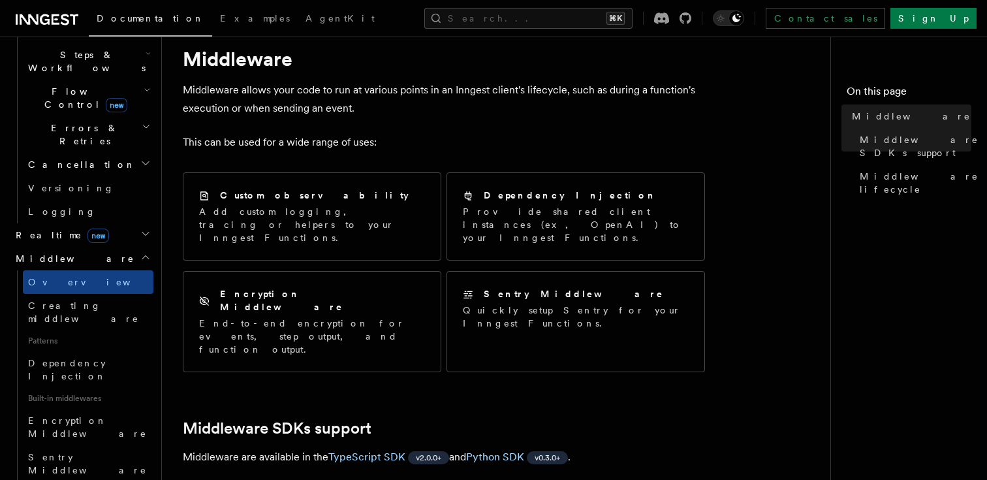
scroll to position [41, 0]
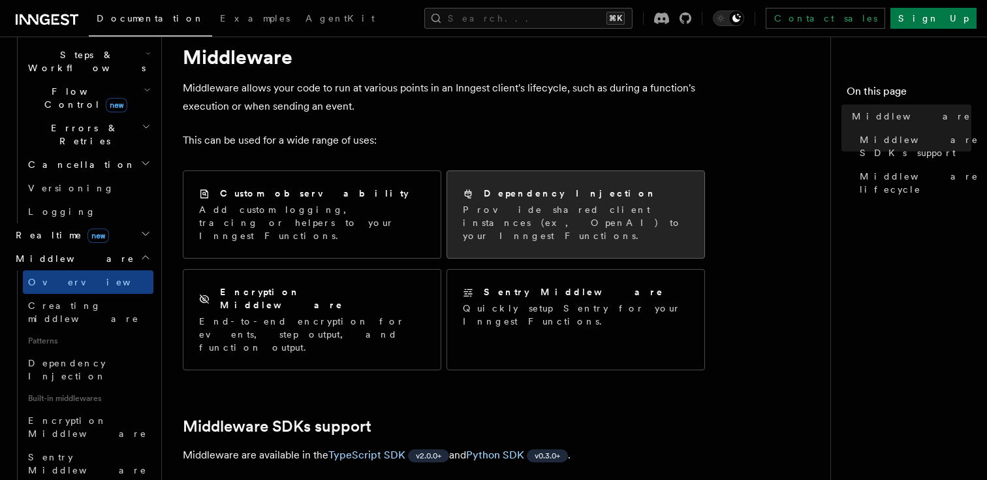
click at [566, 196] on h2 "Dependency Injection" at bounding box center [570, 193] width 173 height 13
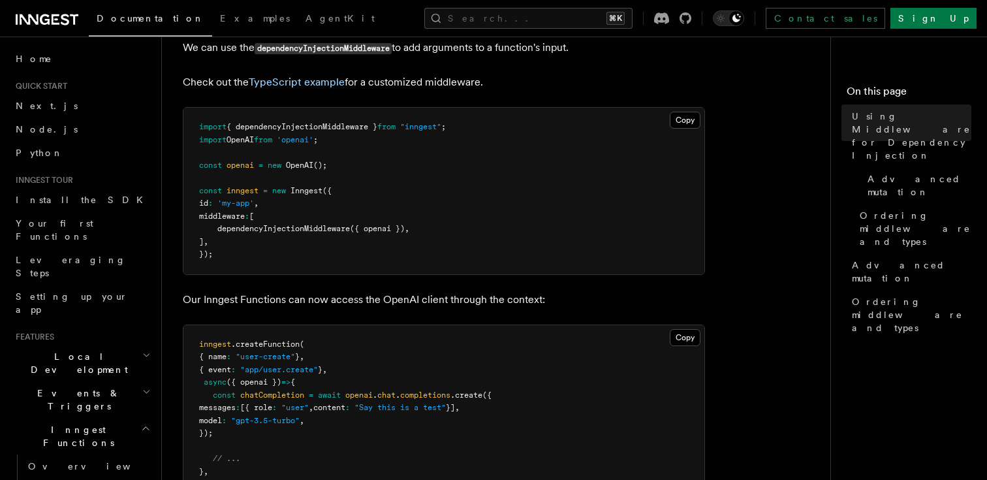
scroll to position [243, 0]
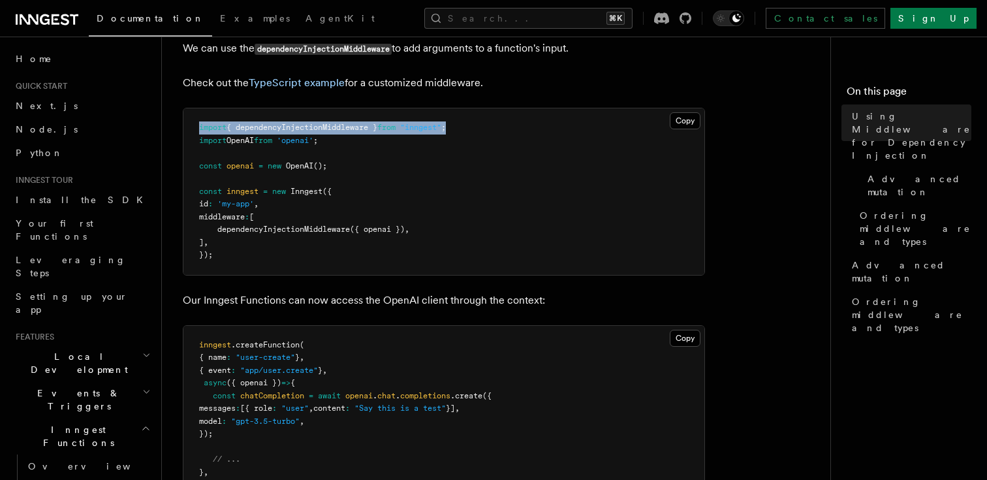
drag, startPoint x: 470, startPoint y: 116, endPoint x: 189, endPoint y: 118, distance: 280.2
click at [189, 118] on pre "import { dependencyInjectionMiddleware } from "inngest" ; import OpenAI from 'o…" at bounding box center [444, 191] width 521 height 167
copy span "import { dependencyInjectionMiddleware } from "inngest" ;"
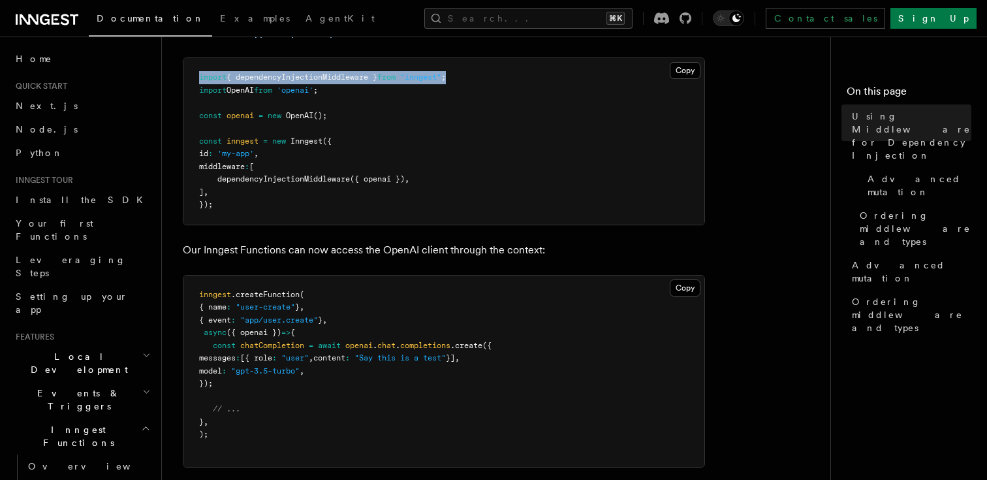
scroll to position [264, 0]
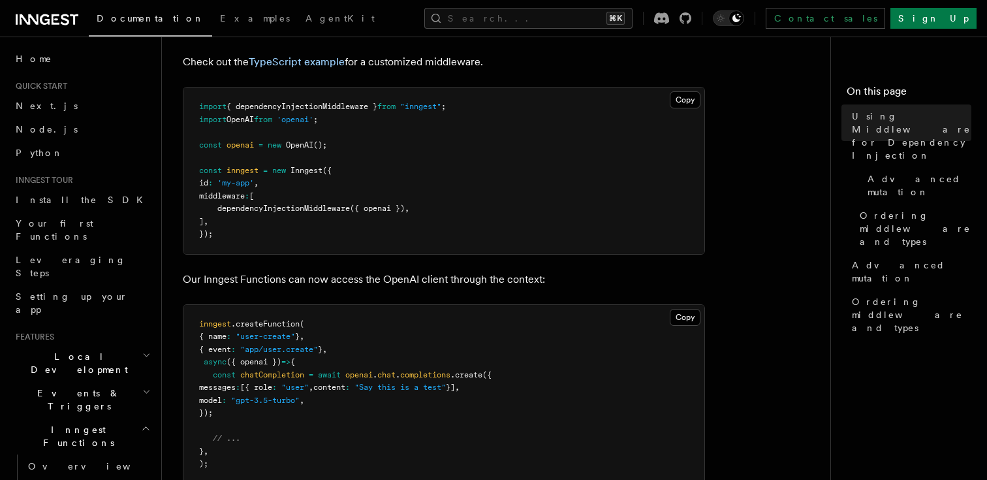
click at [475, 235] on pre "import { dependencyInjectionMiddleware } from "inngest" ; import OpenAI from 'o…" at bounding box center [444, 171] width 521 height 167
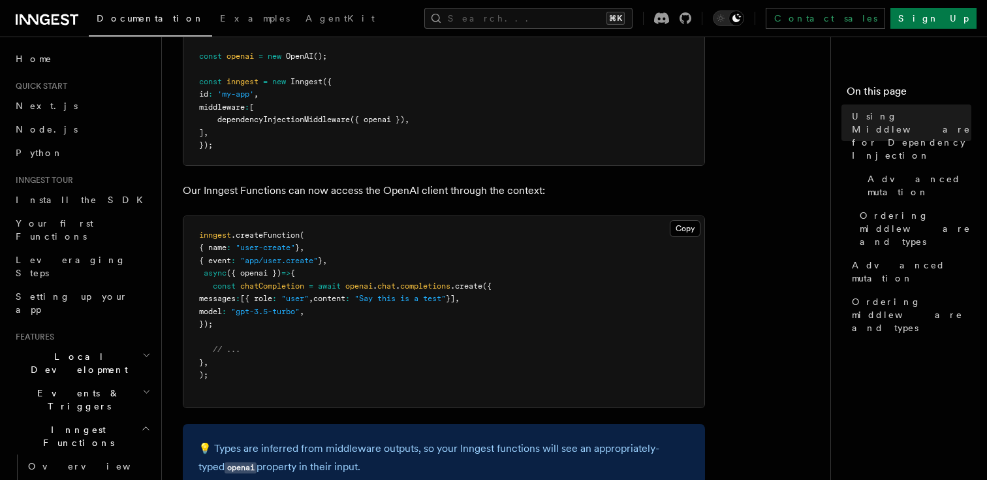
scroll to position [379, 0]
